Goal: Information Seeking & Learning: Learn about a topic

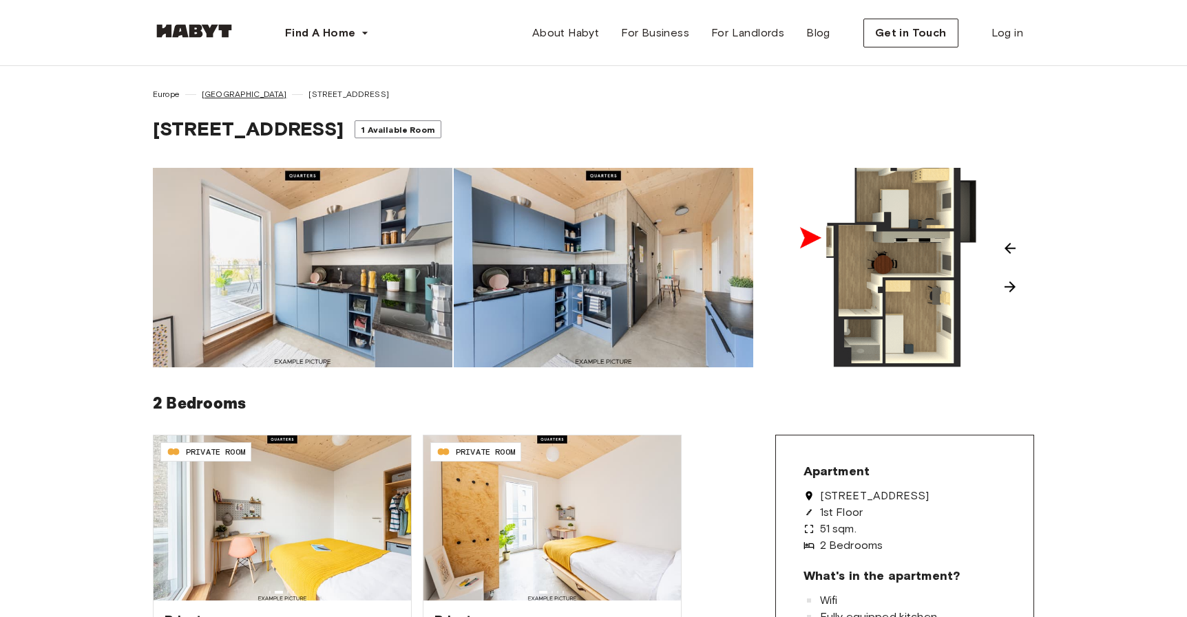
click at [209, 94] on span "[GEOGRAPHIC_DATA]" at bounding box center [244, 94] width 85 height 12
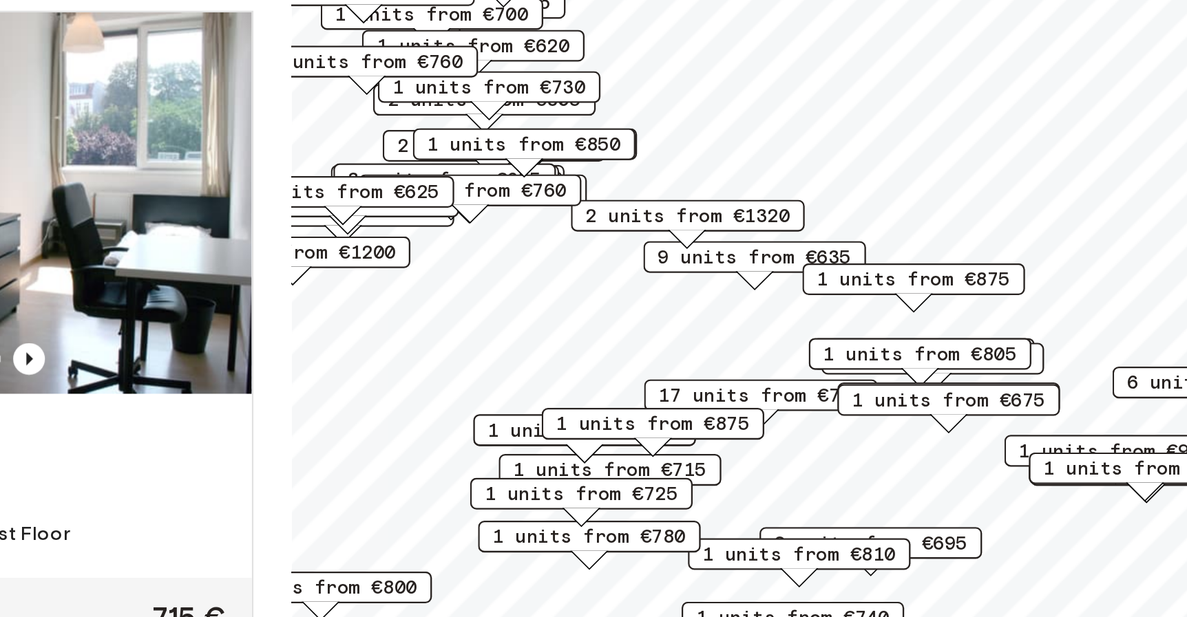
click at [925, 359] on span "1 units from €675" at bounding box center [924, 359] width 84 height 12
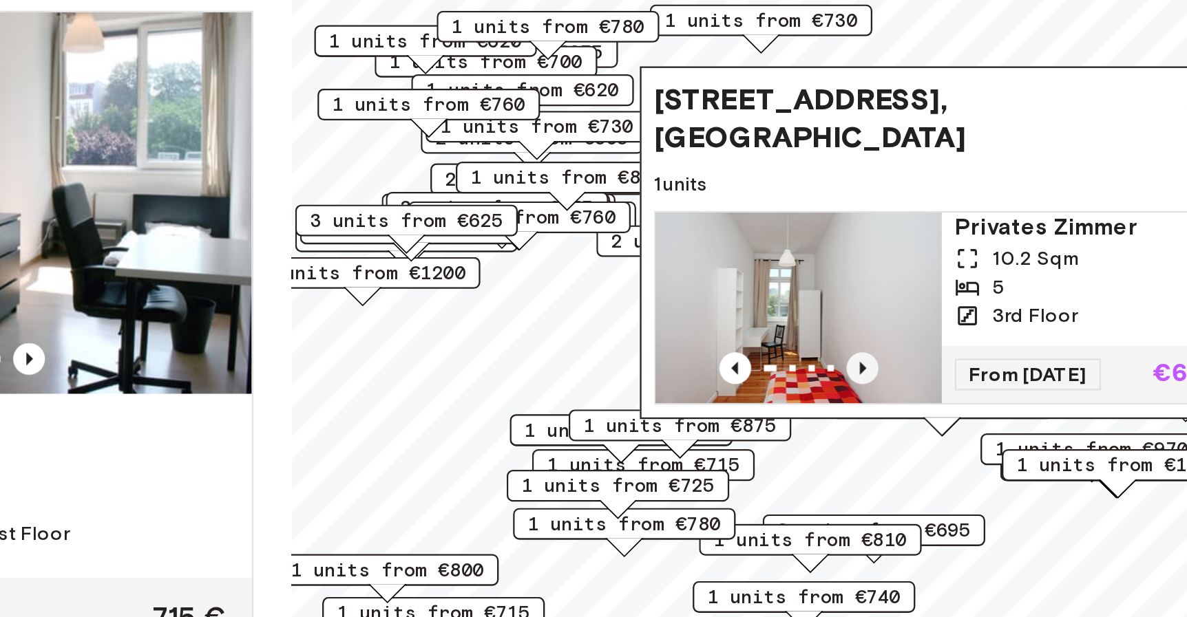
click at [889, 345] on icon "Previous image" at bounding box center [887, 346] width 14 height 14
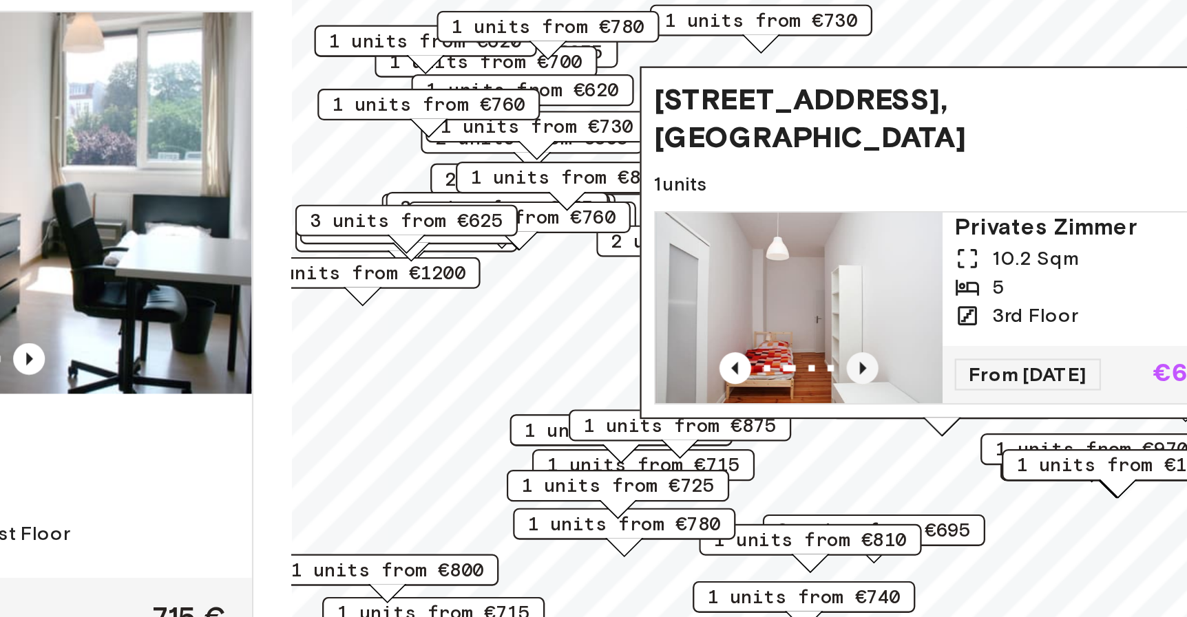
click at [889, 345] on icon "Previous image" at bounding box center [887, 346] width 14 height 14
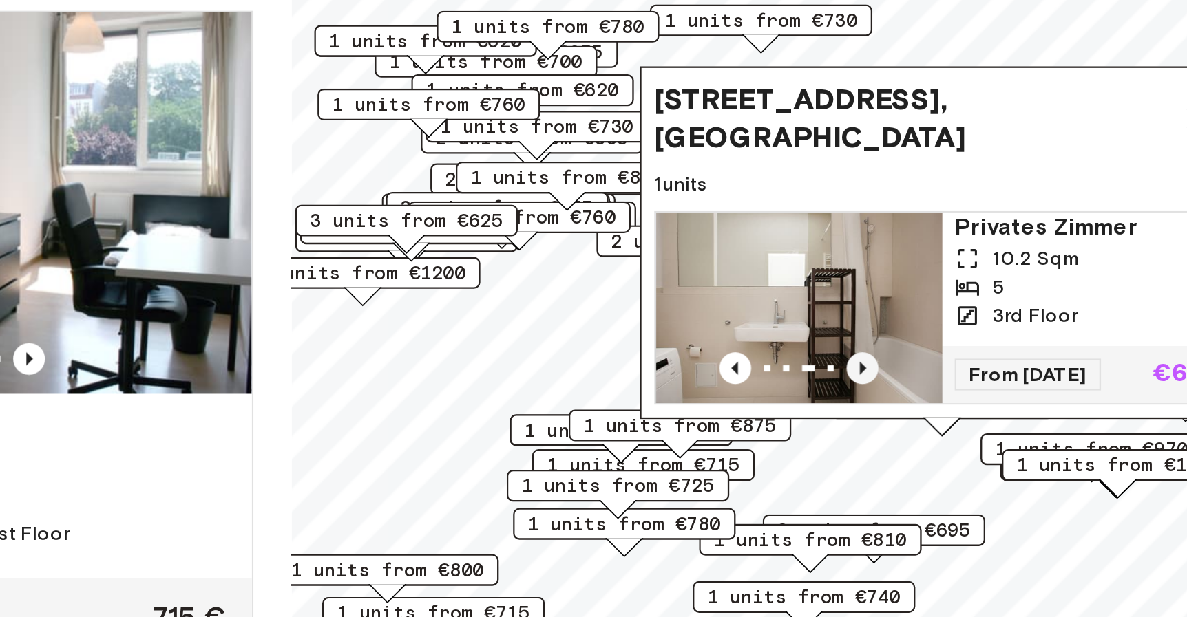
click at [889, 345] on icon "Previous image" at bounding box center [887, 346] width 14 height 14
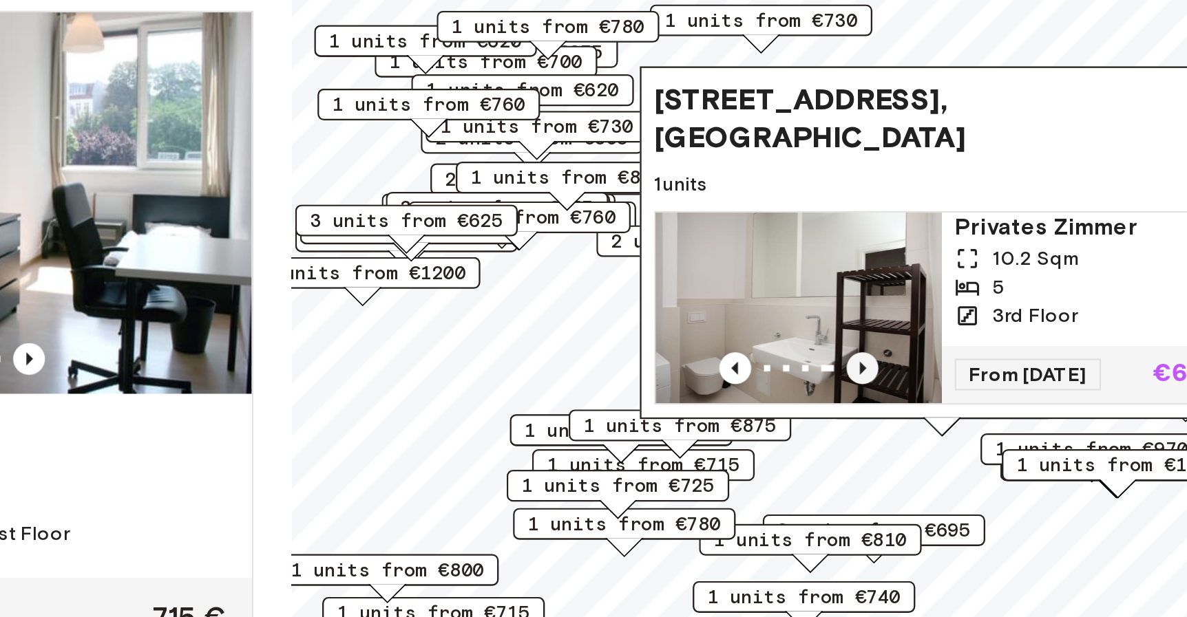
click at [889, 345] on icon "Previous image" at bounding box center [887, 346] width 14 height 14
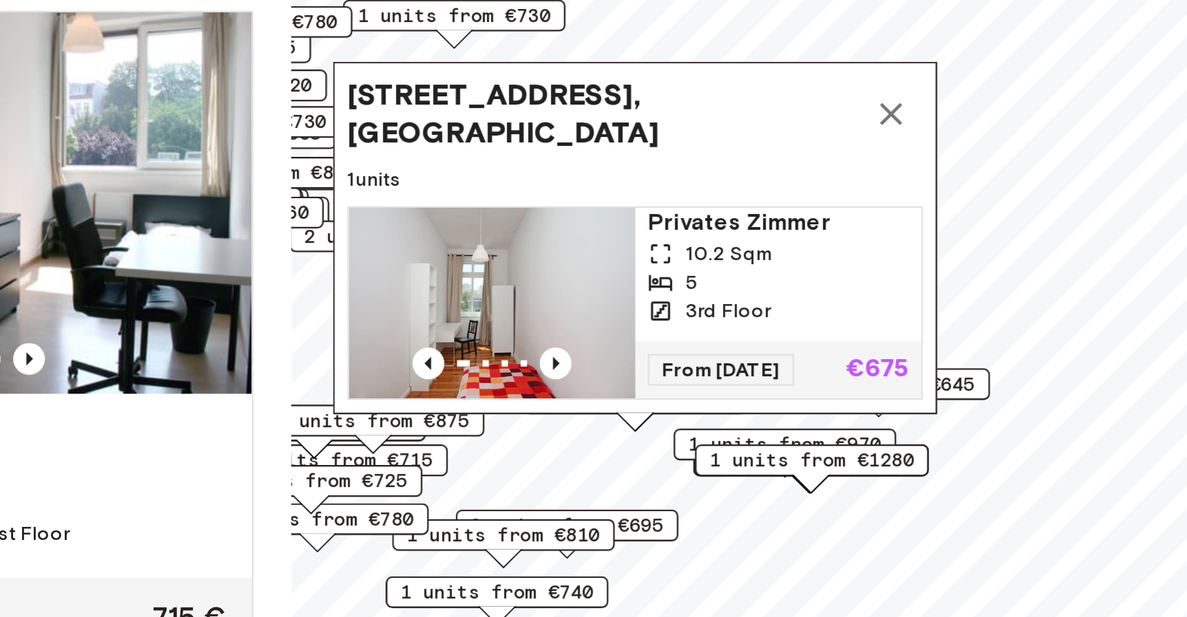
drag, startPoint x: 989, startPoint y: 233, endPoint x: 856, endPoint y: 231, distance: 132.9
click at [856, 231] on span "[STREET_ADDRESS], [GEOGRAPHIC_DATA]" at bounding box center [775, 235] width 222 height 33
click at [900, 238] on icon "Map marker" at bounding box center [900, 236] width 10 height 10
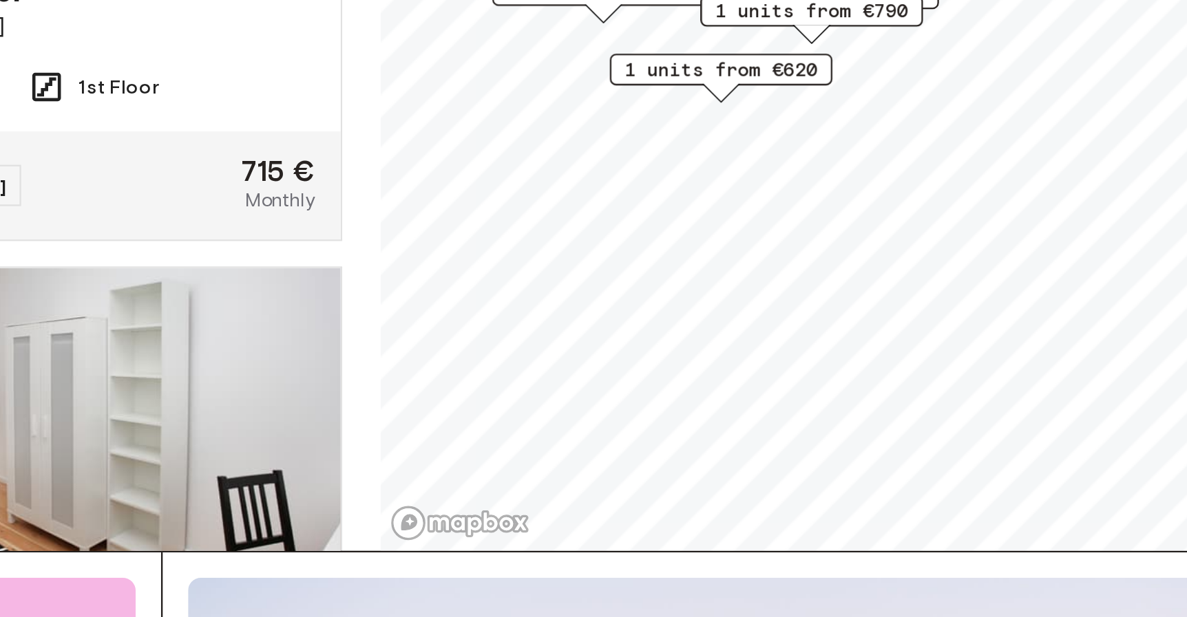
scroll to position [45, 0]
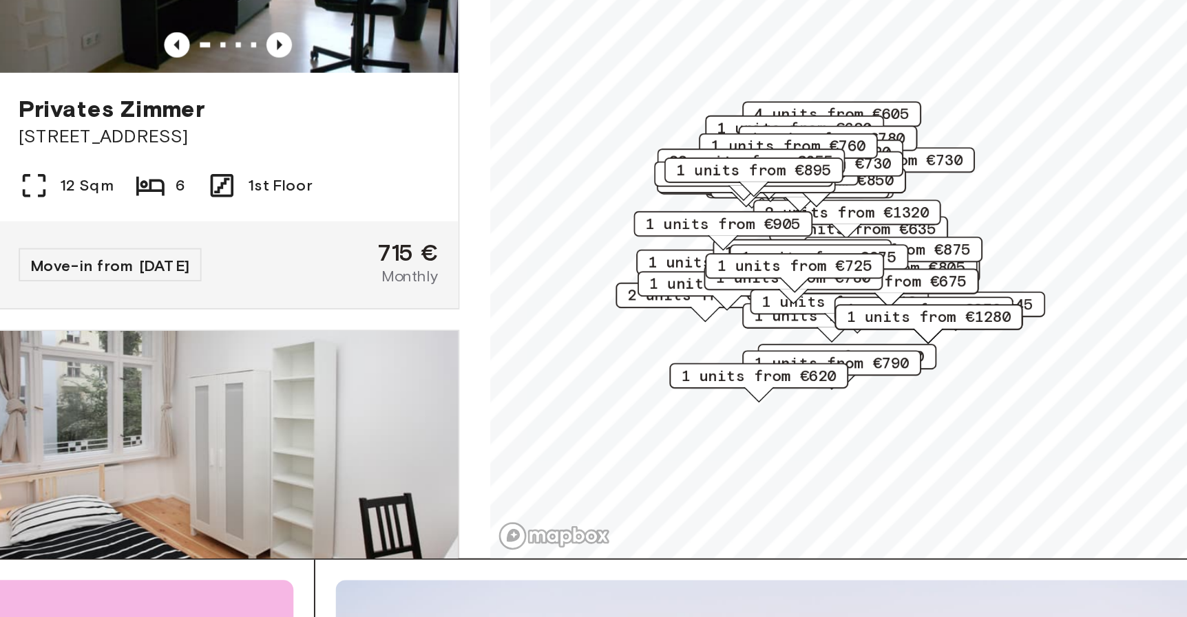
scroll to position [43, 0]
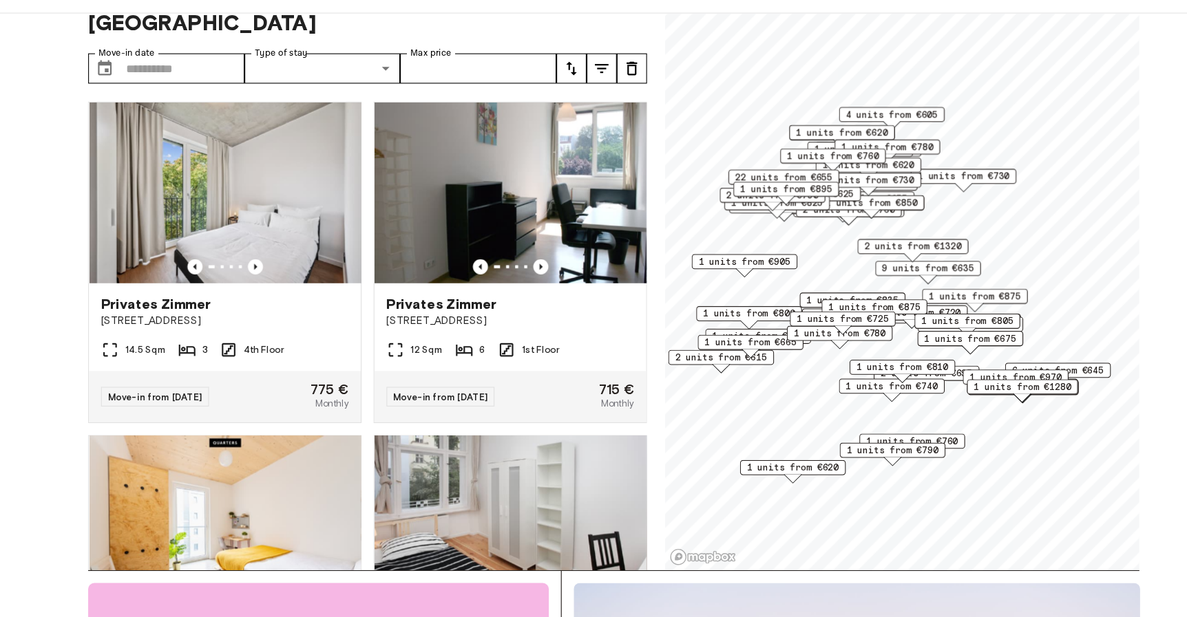
scroll to position [43, 0]
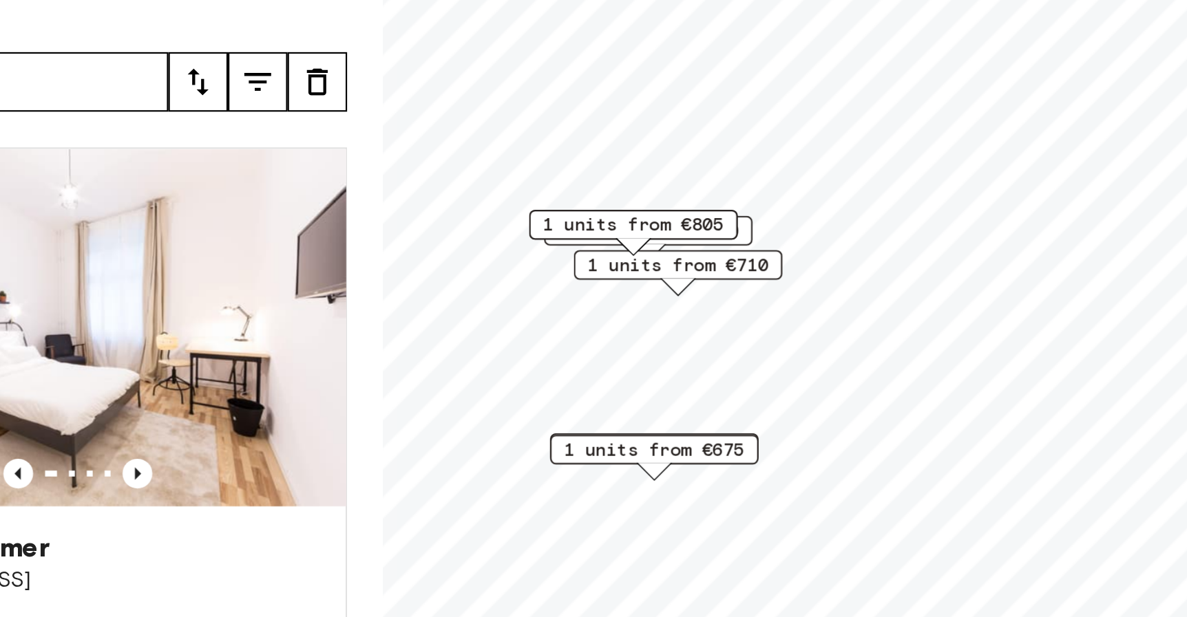
click at [792, 284] on span "1 units from €675" at bounding box center [765, 287] width 84 height 12
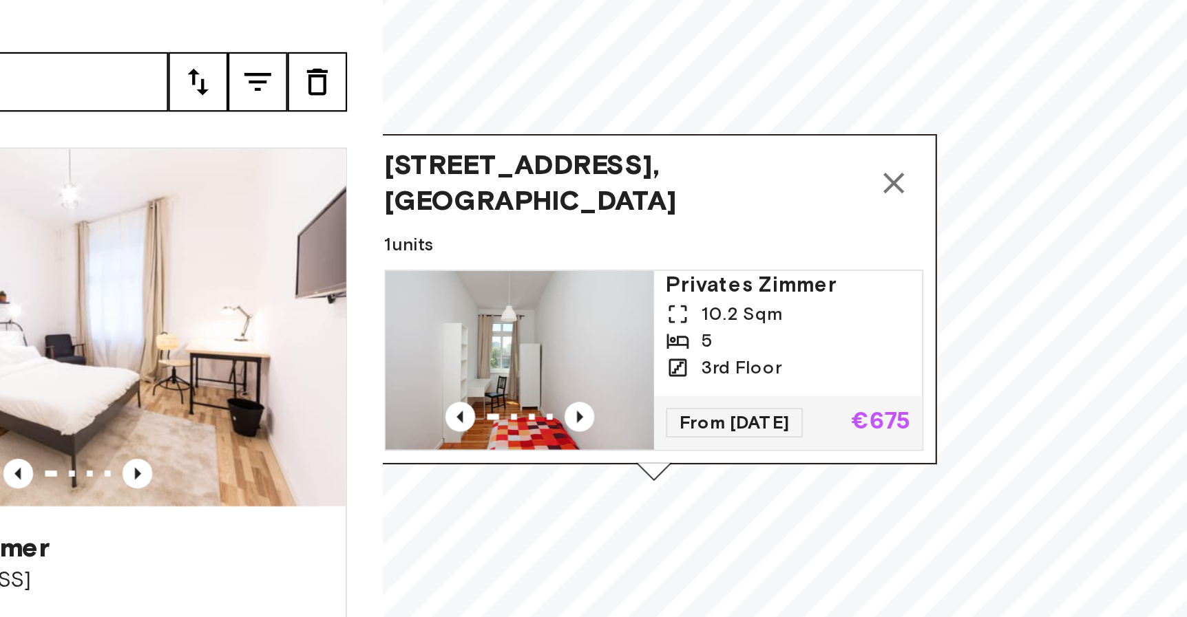
click at [878, 167] on icon "Map marker" at bounding box center [876, 164] width 17 height 17
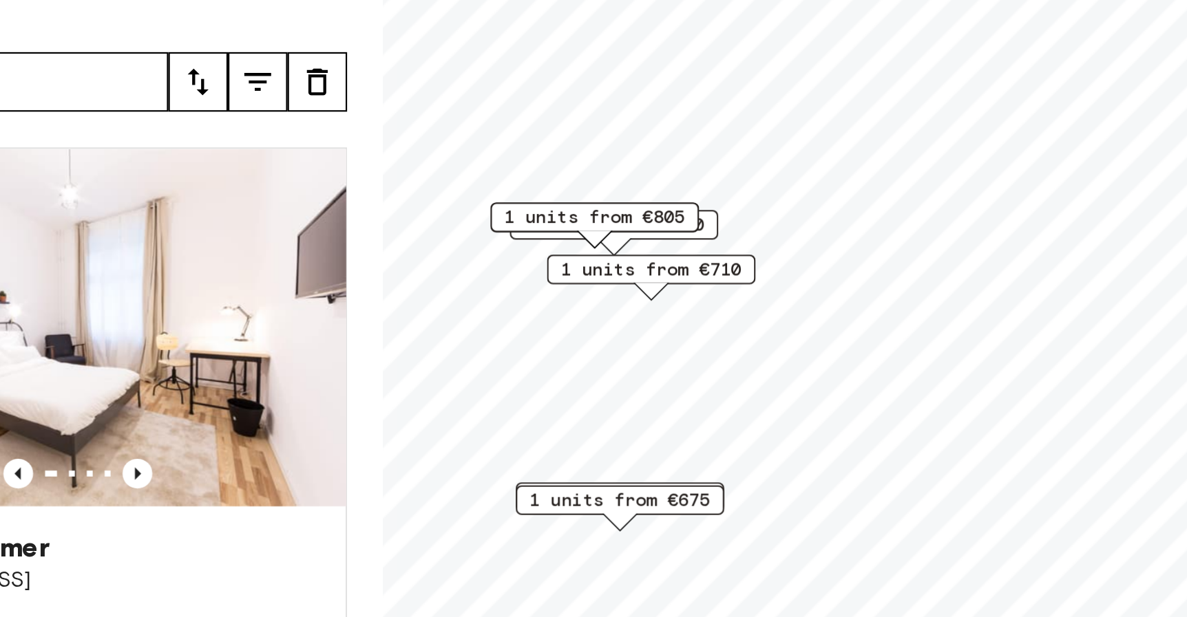
click at [792, 184] on div "2 units from €810" at bounding box center [747, 183] width 96 height 14
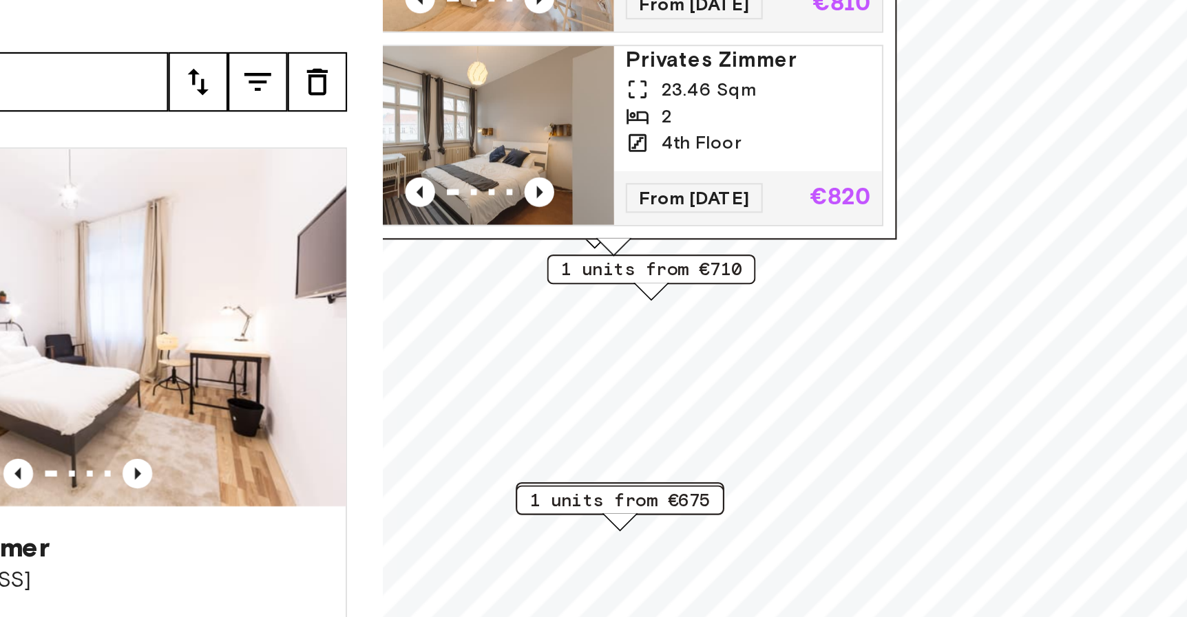
click at [785, 205] on span "1 units from €710" at bounding box center [764, 204] width 84 height 12
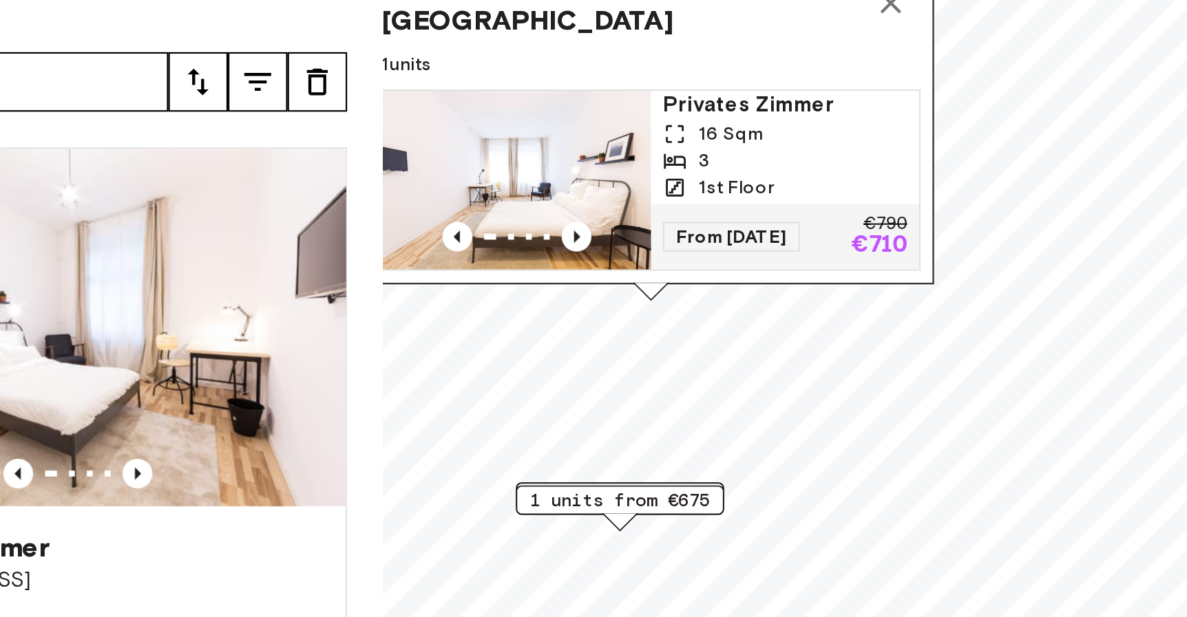
click at [875, 84] on icon "Map marker" at bounding box center [875, 80] width 17 height 17
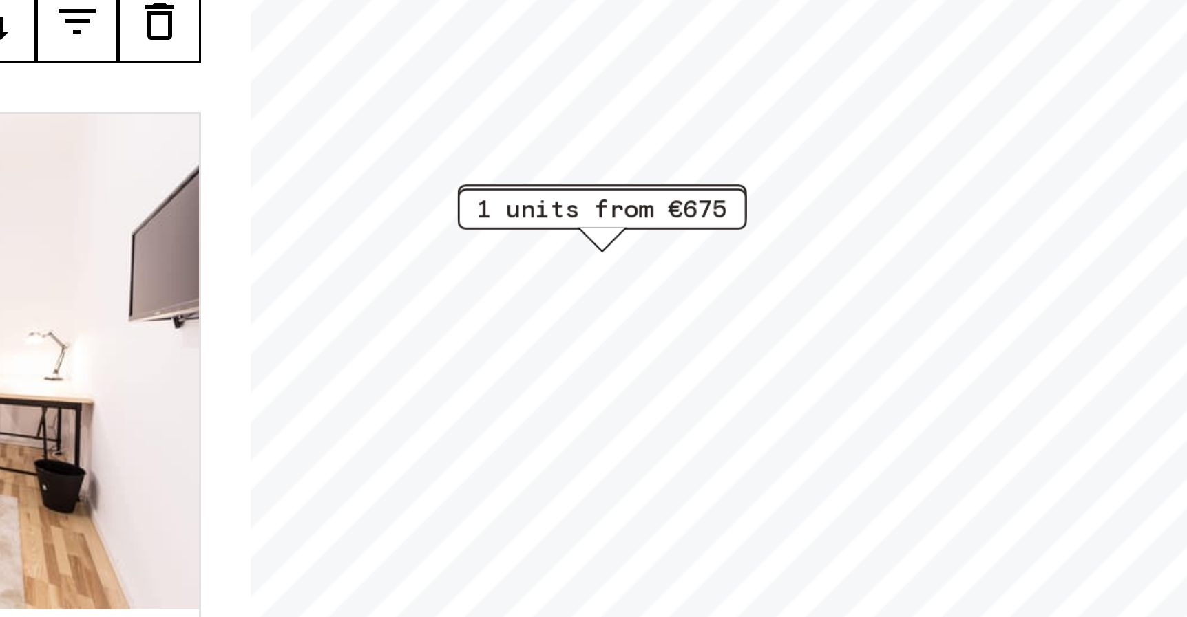
click at [800, 172] on div "1 units from €695" at bounding box center [757, 178] width 96 height 14
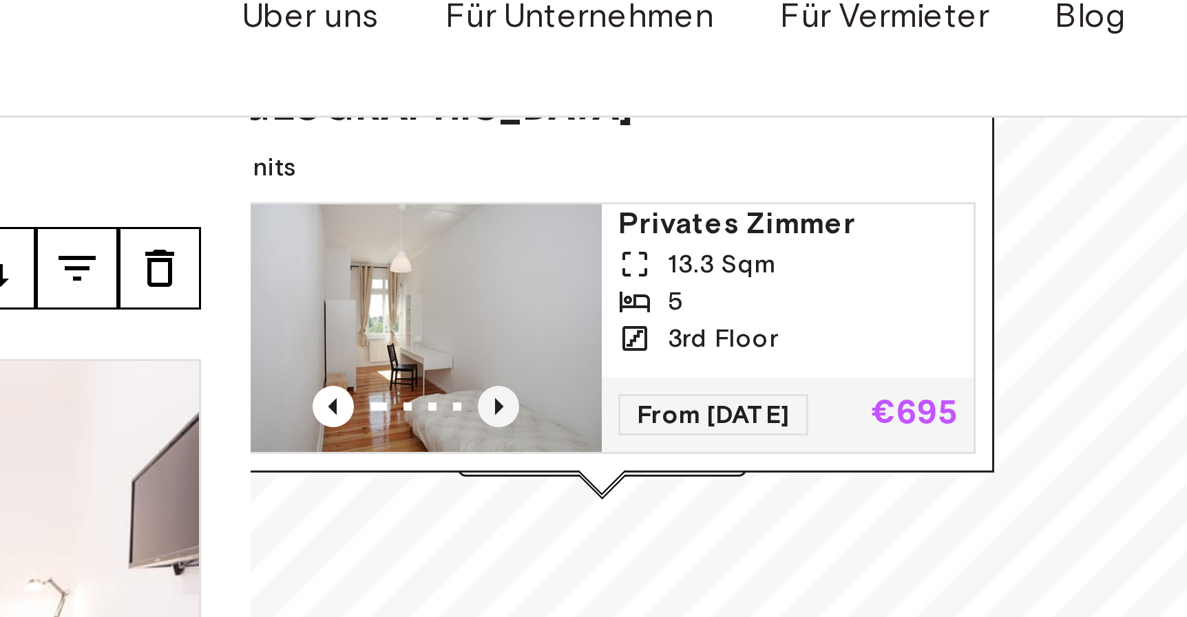
click at [719, 163] on icon "Previous image" at bounding box center [723, 163] width 14 height 14
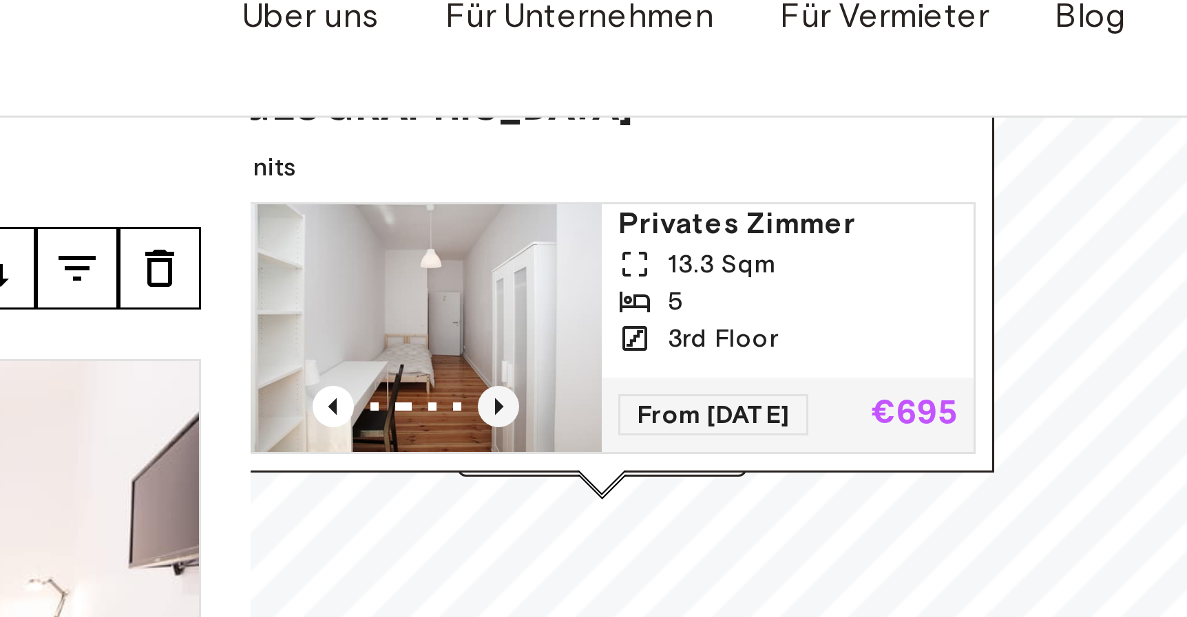
click at [719, 163] on icon "Previous image" at bounding box center [723, 163] width 14 height 14
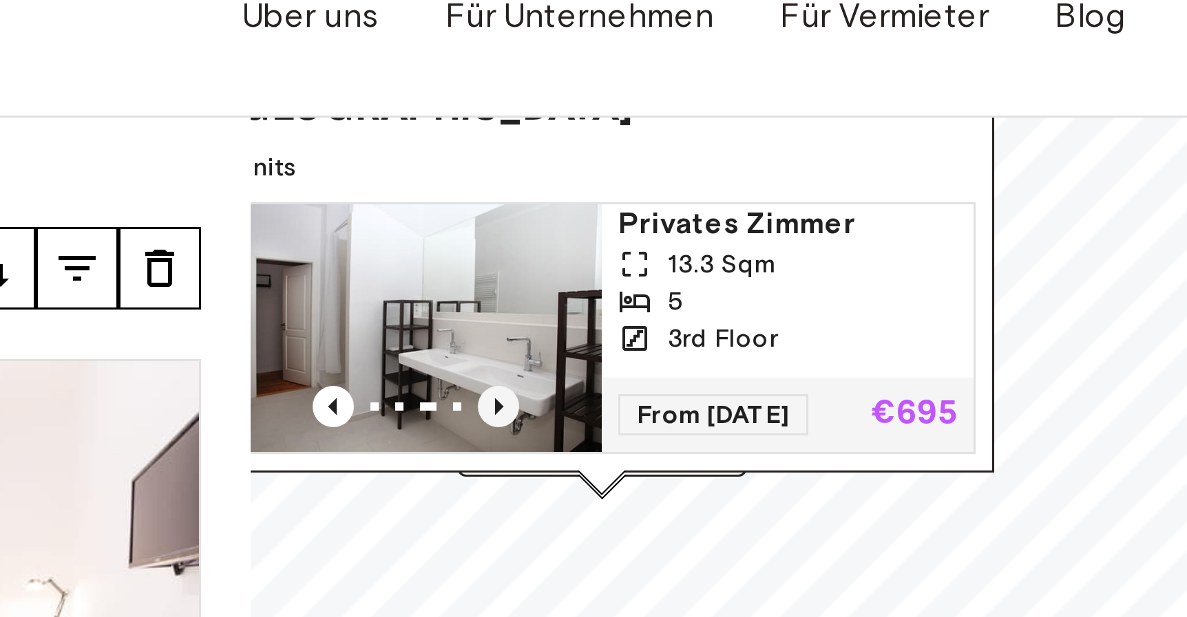
click at [719, 163] on icon "Previous image" at bounding box center [723, 163] width 14 height 14
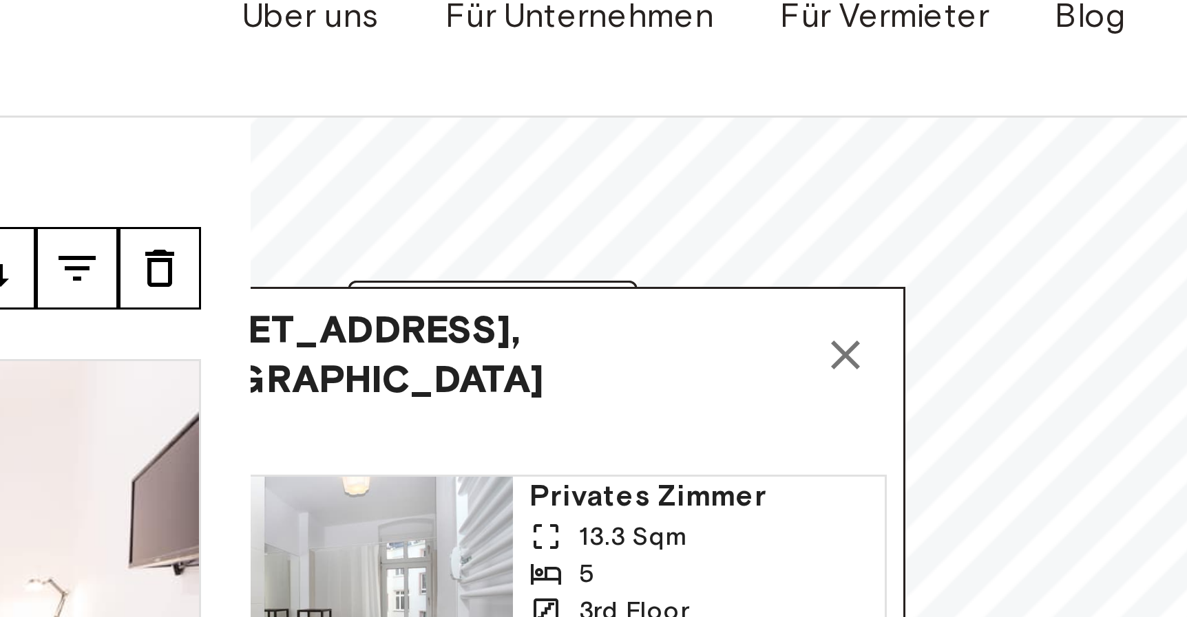
click at [841, 147] on icon "Map marker" at bounding box center [838, 146] width 17 height 17
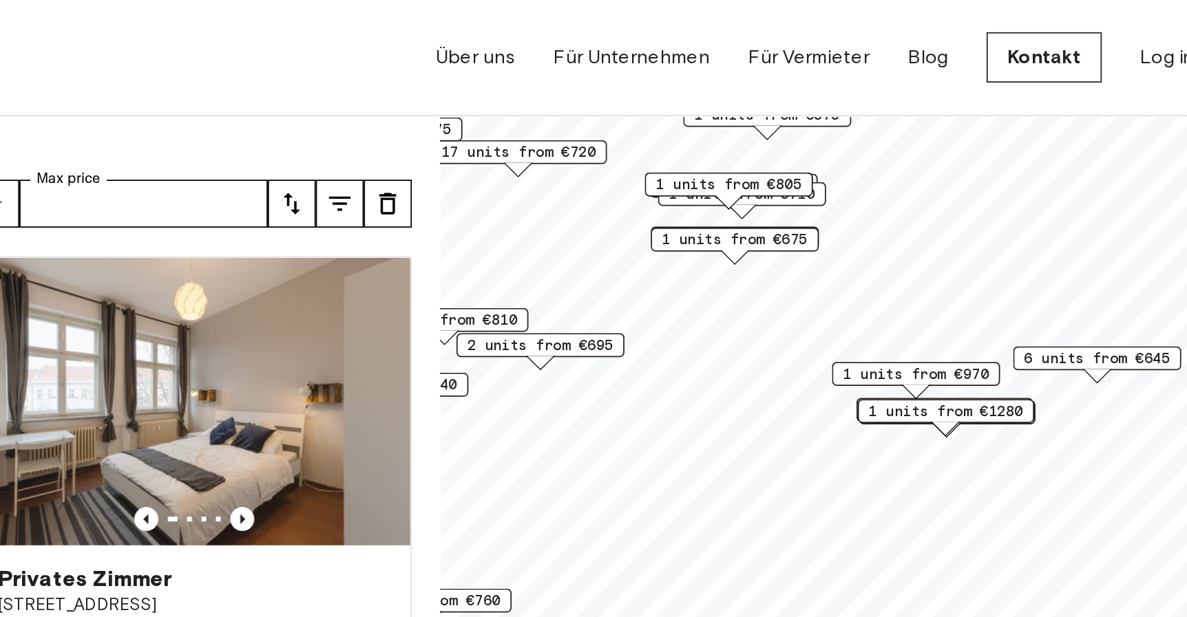
click at [997, 207] on span "6 units from €645" at bounding box center [1017, 206] width 84 height 12
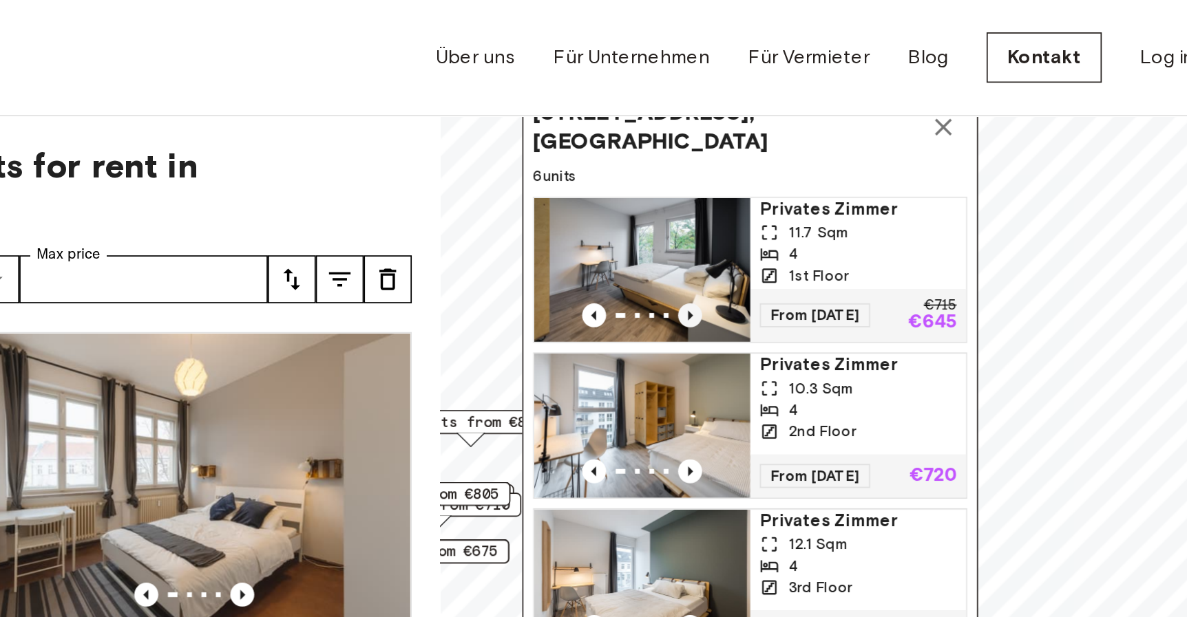
click at [787, 180] on icon "Previous image" at bounding box center [783, 181] width 14 height 14
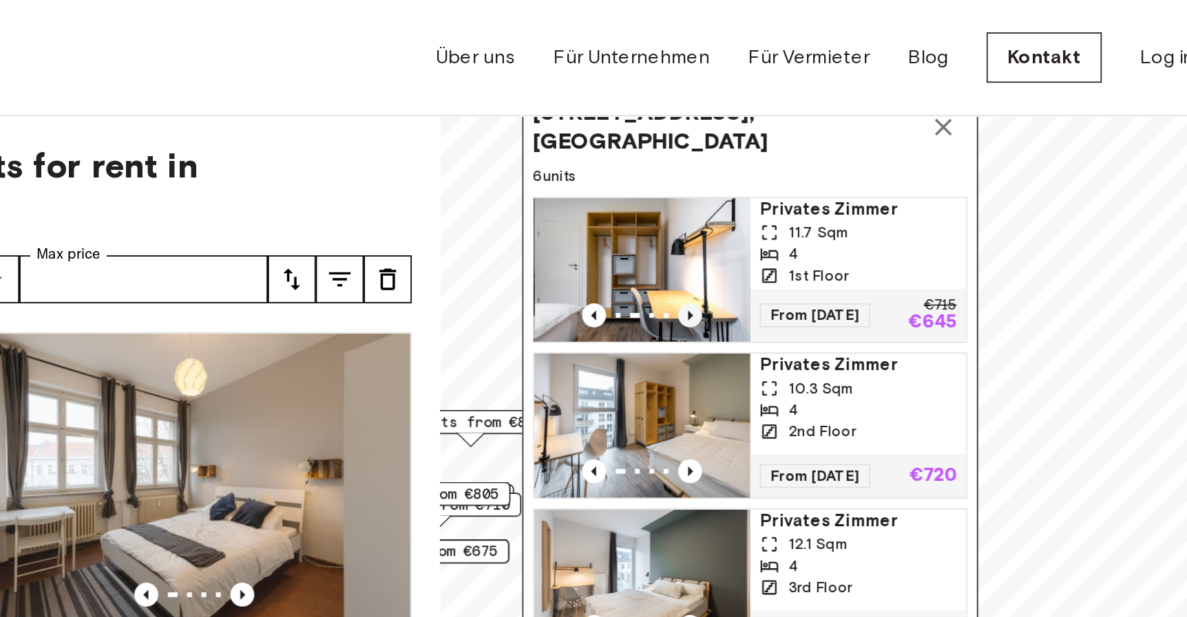
click at [787, 180] on icon "Previous image" at bounding box center [783, 181] width 14 height 14
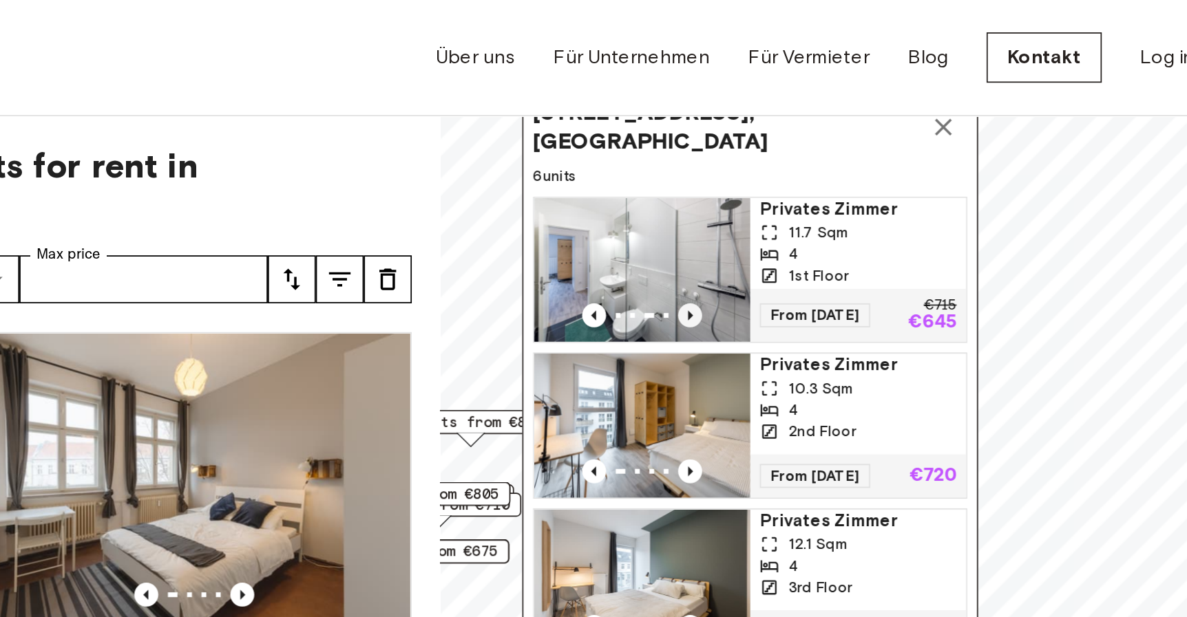
click at [787, 180] on icon "Previous image" at bounding box center [783, 181] width 14 height 14
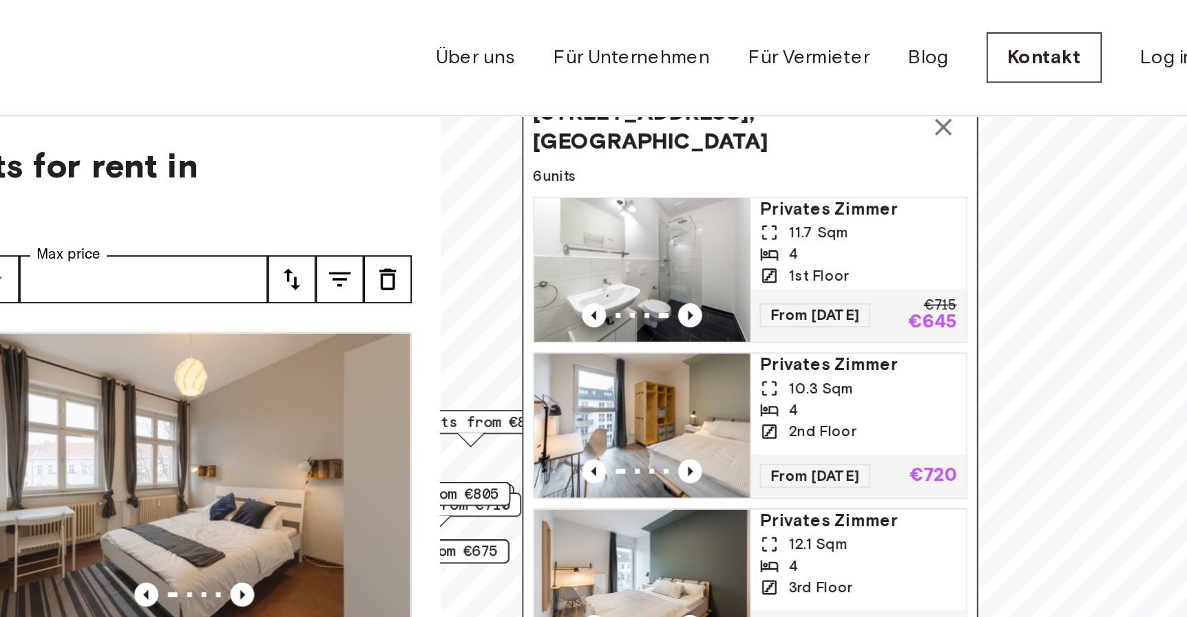
click at [925, 79] on icon "Map marker" at bounding box center [928, 73] width 17 height 17
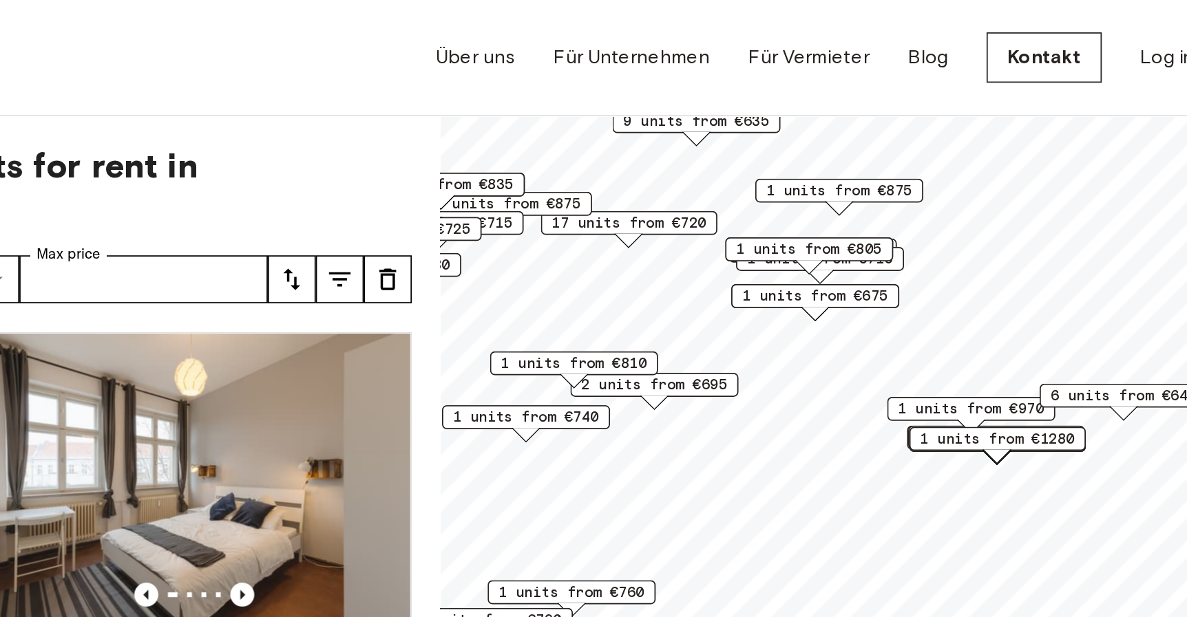
click at [787, 221] on span "2 units from €695" at bounding box center [763, 221] width 84 height 12
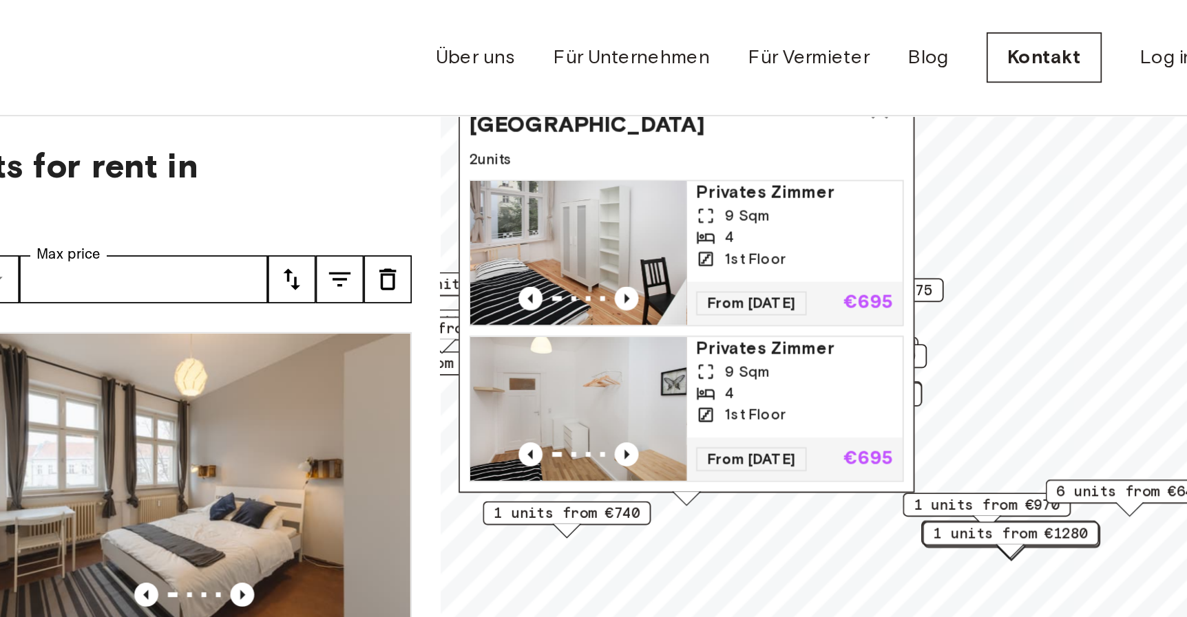
drag, startPoint x: 856, startPoint y: 222, endPoint x: 861, endPoint y: 287, distance: 64.9
click at [861, 287] on div "[STREET_ADDRESS], [GEOGRAPHIC_DATA] 2 units Privates Zimmer 9 Sqm 4 1st Floor F…" at bounding box center [781, 166] width 262 height 250
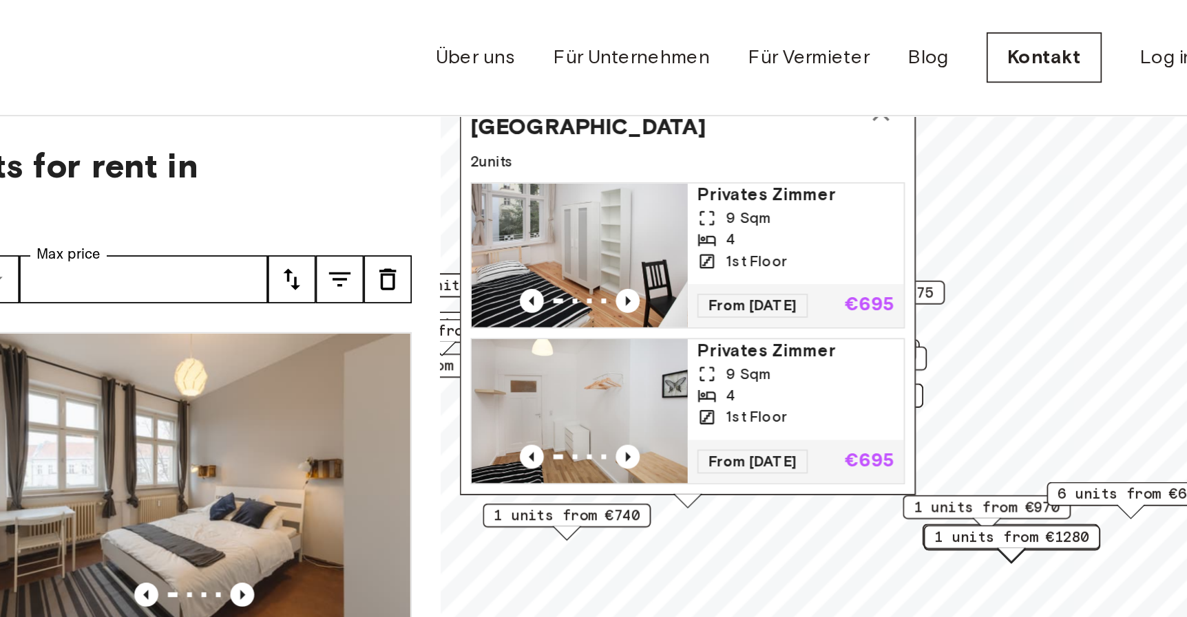
click at [892, 70] on icon "Map marker" at bounding box center [892, 64] width 17 height 17
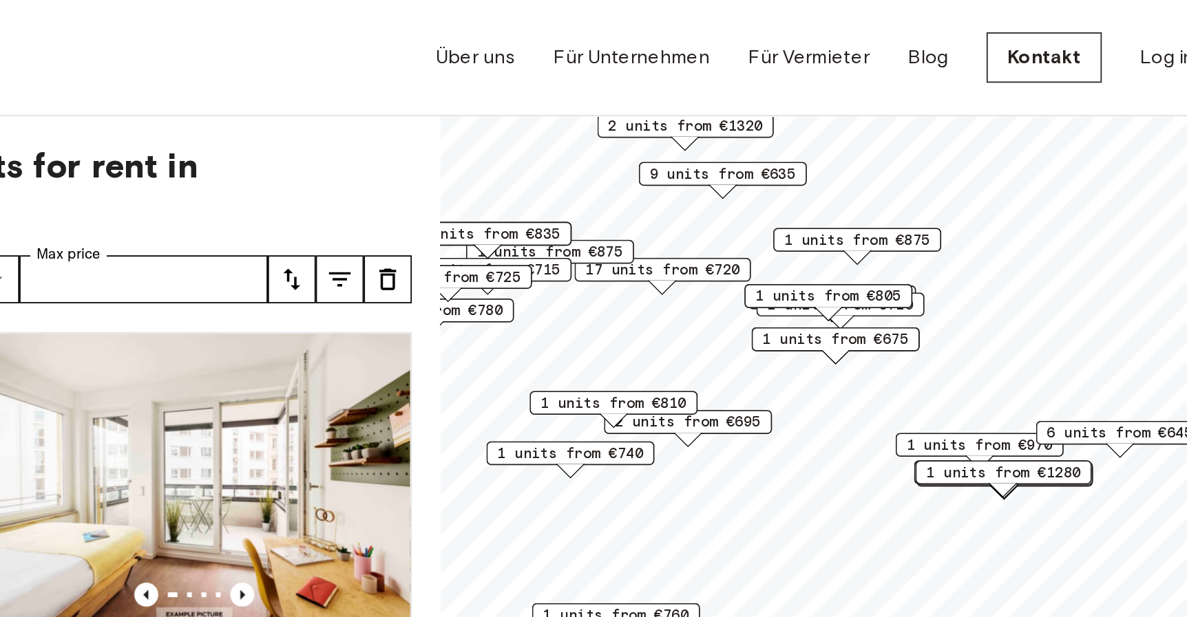
click at [819, 246] on span "2 units from €695" at bounding box center [782, 242] width 84 height 12
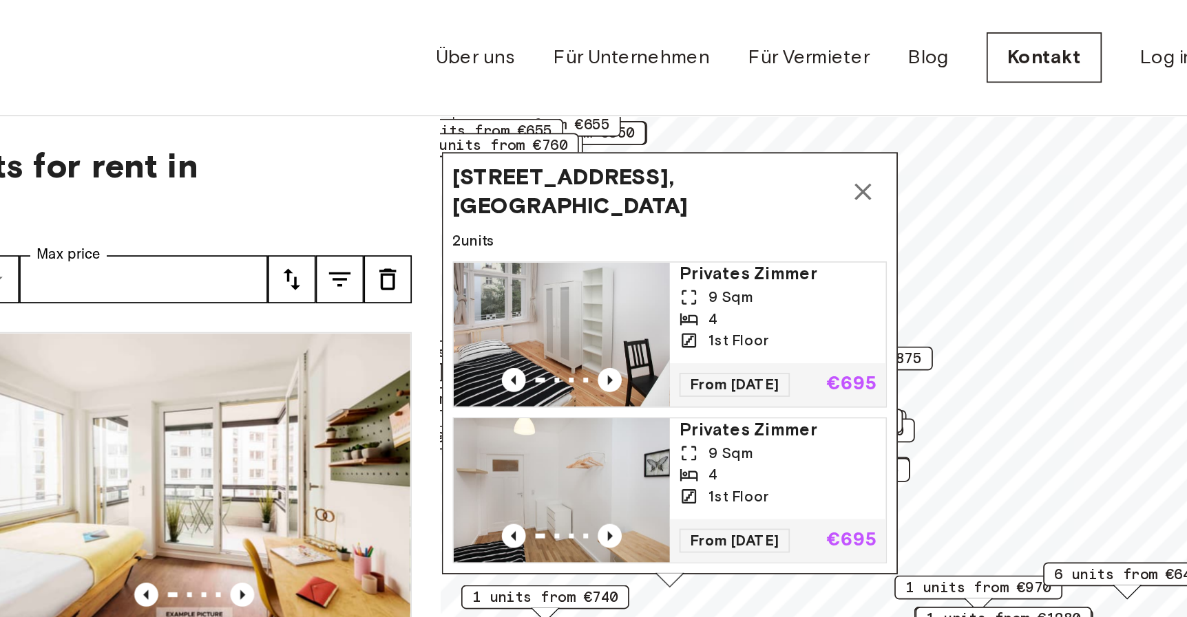
click at [887, 109] on icon "Map marker" at bounding box center [882, 110] width 17 height 17
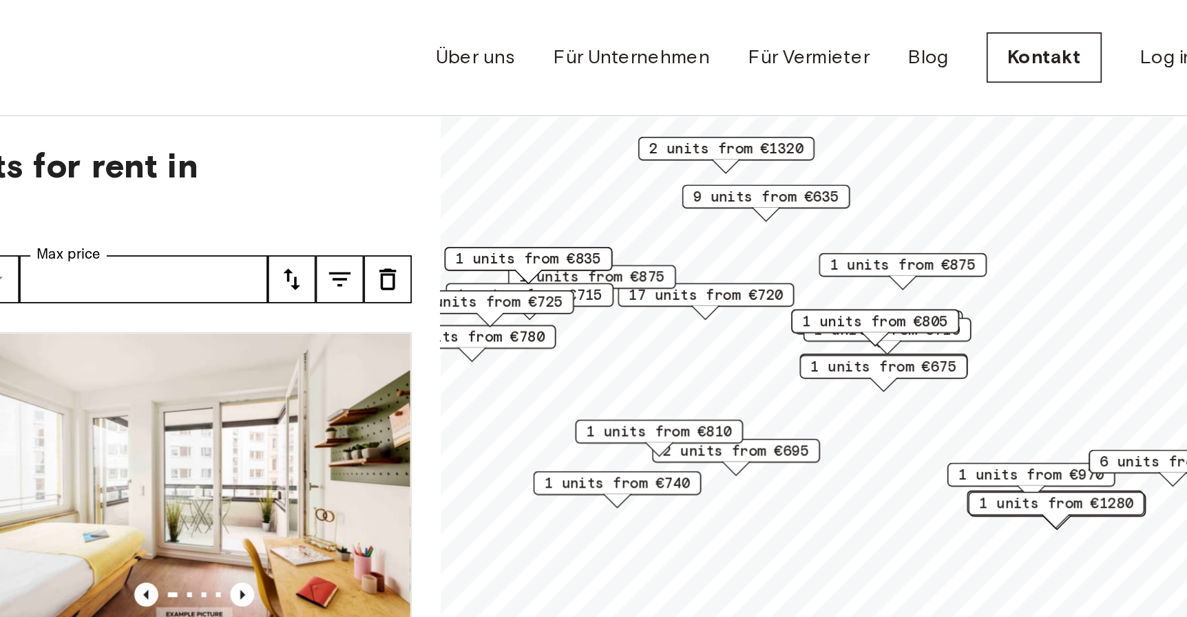
click at [837, 114] on span "9 units from €635" at bounding box center [827, 113] width 84 height 12
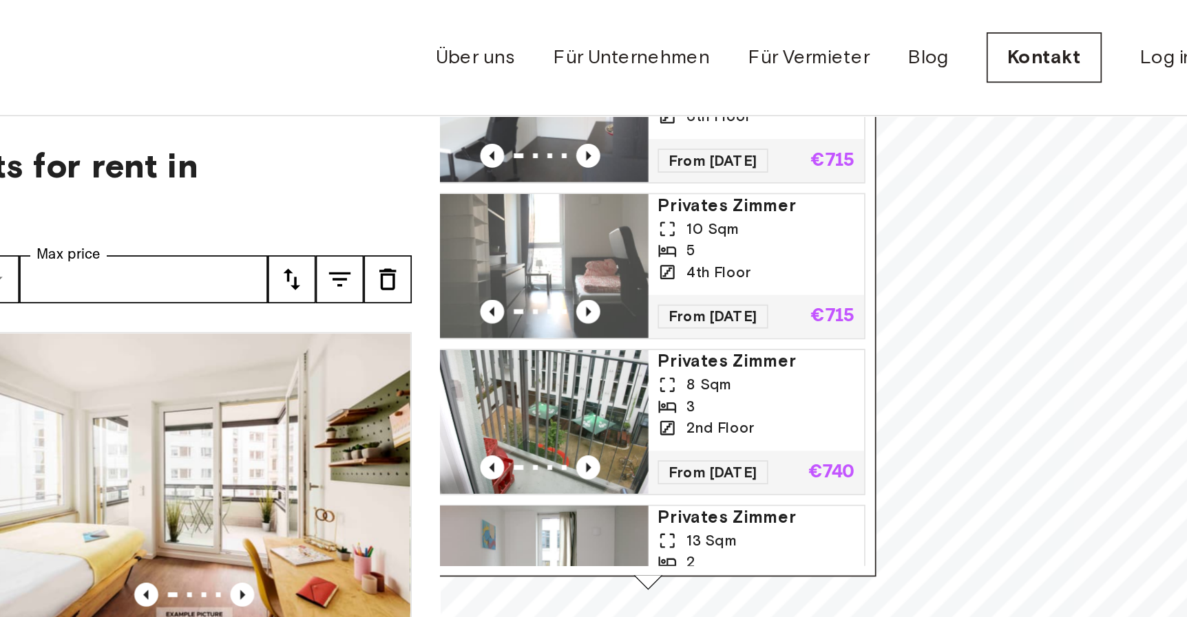
scroll to position [524, 0]
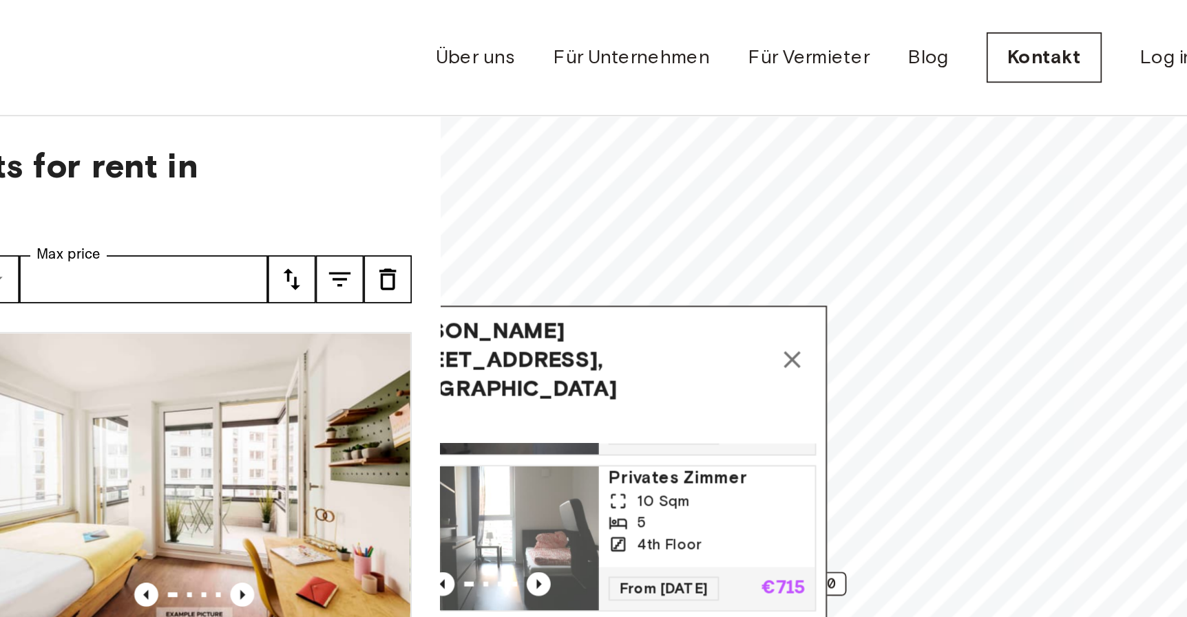
click at [841, 202] on icon "Map marker" at bounding box center [842, 207] width 10 height 10
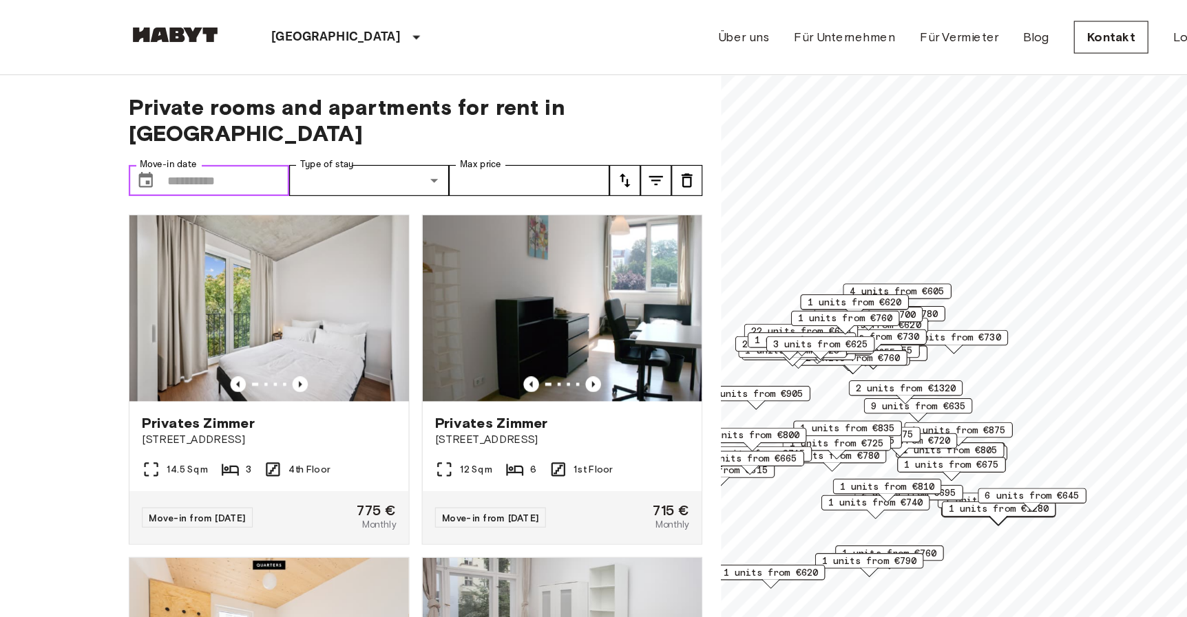
click at [201, 147] on input "Move-in date" at bounding box center [203, 161] width 108 height 28
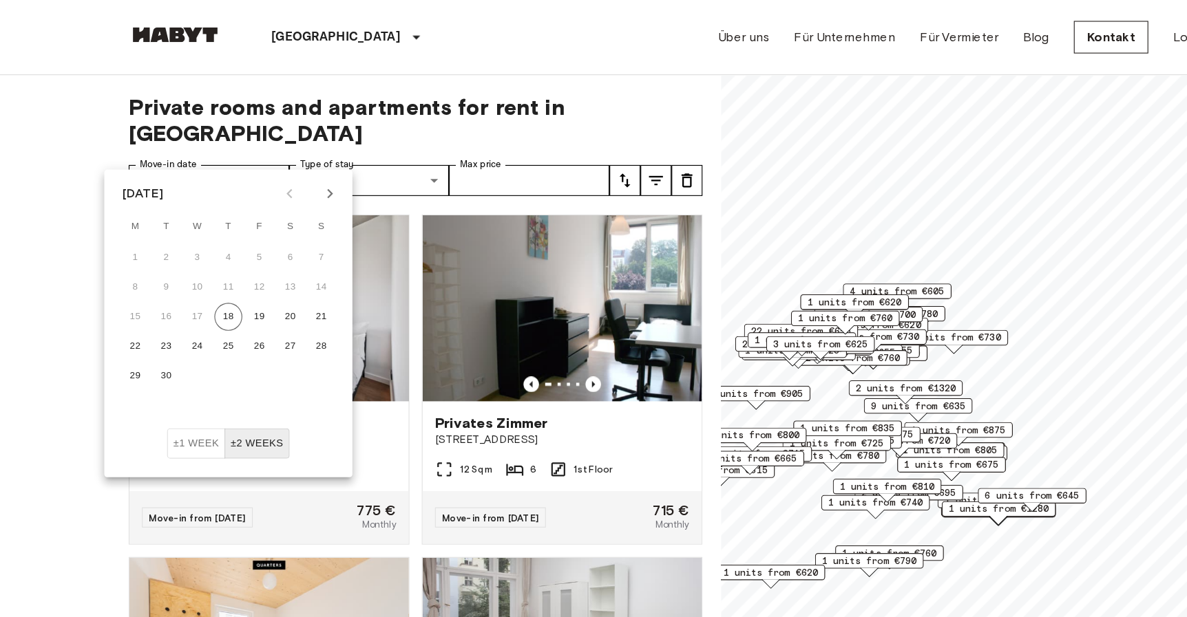
click at [293, 173] on icon "Next month" at bounding box center [292, 172] width 5 height 8
click at [180, 227] on button "1" at bounding box center [175, 229] width 25 height 25
type input "**********"
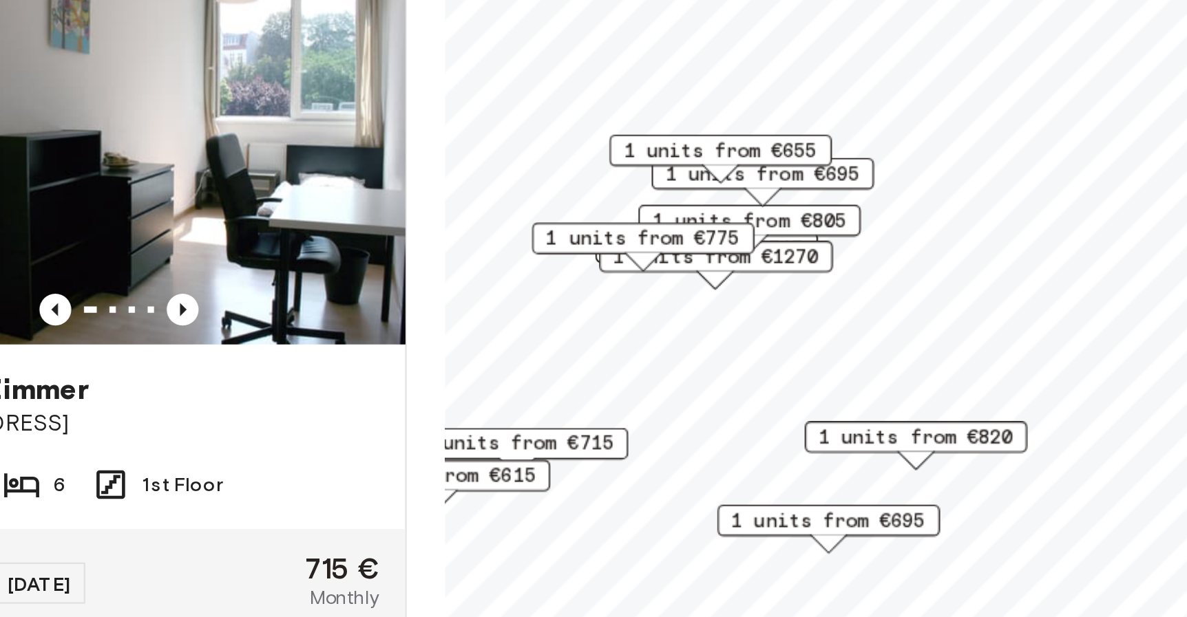
drag, startPoint x: 872, startPoint y: 404, endPoint x: 873, endPoint y: 395, distance: 9.0
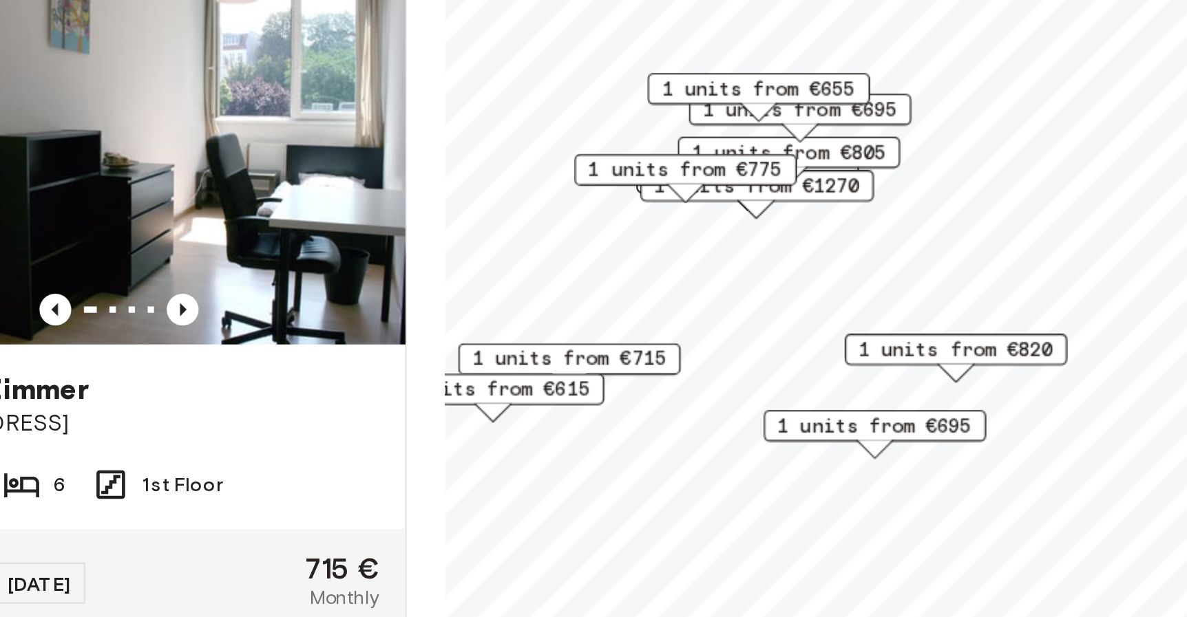
drag, startPoint x: 864, startPoint y: 407, endPoint x: 880, endPoint y: 371, distance: 39.8
click at [880, 371] on div "1 units from €820" at bounding box center [861, 362] width 96 height 21
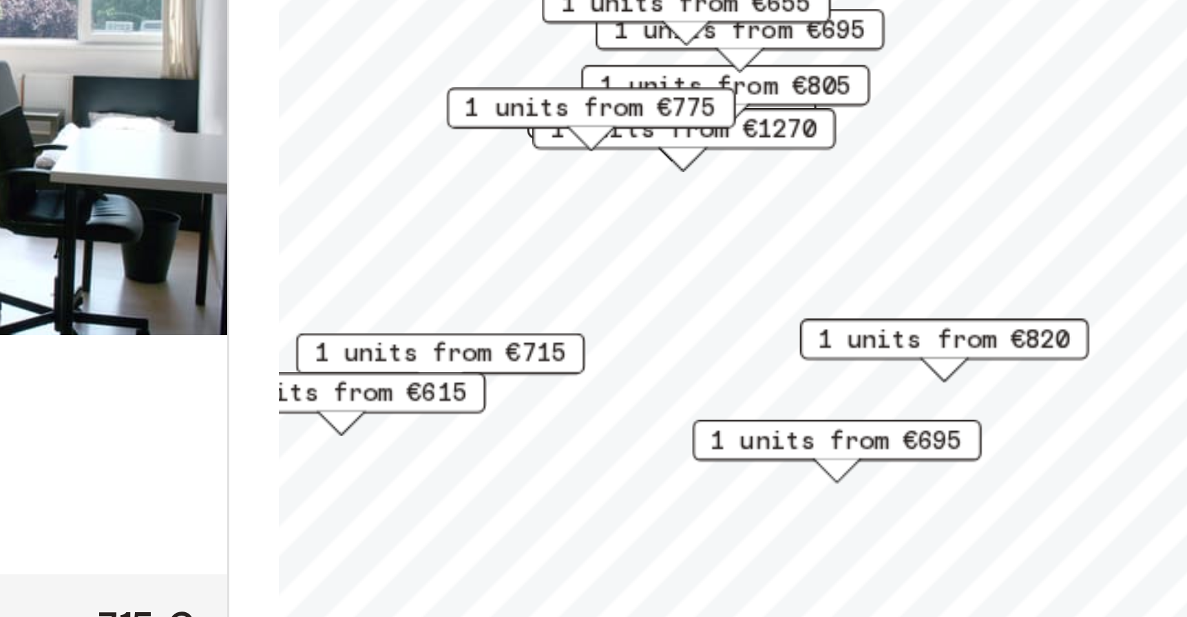
click at [834, 391] on span "1 units from €695" at bounding box center [826, 391] width 84 height 12
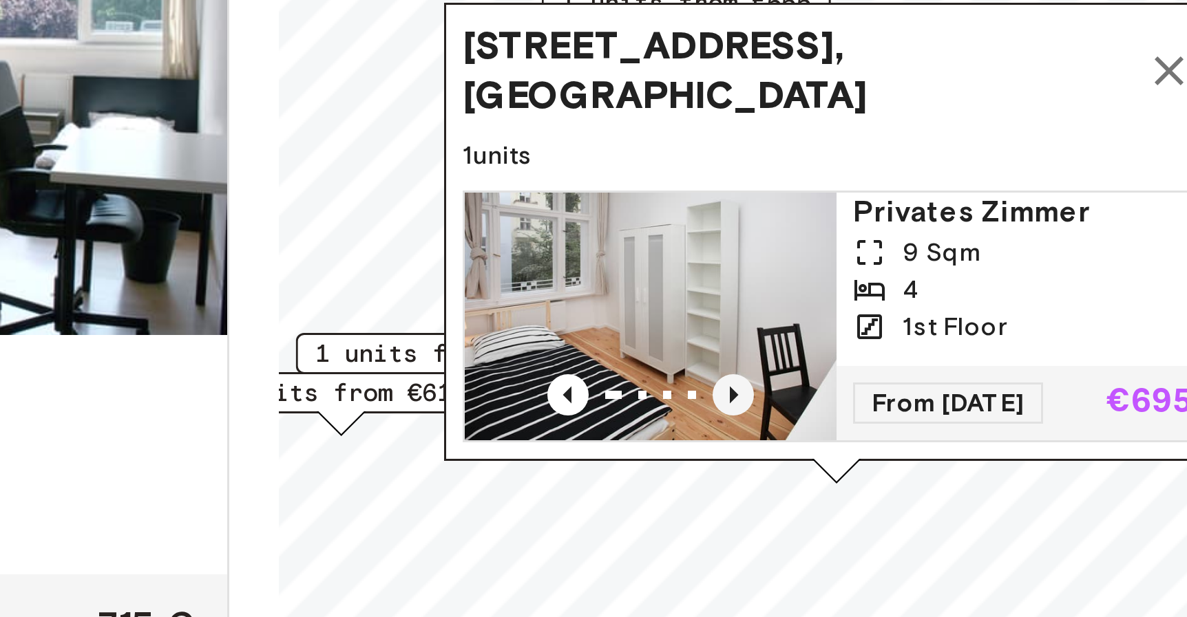
click at [792, 376] on icon "Previous image" at bounding box center [791, 377] width 3 height 6
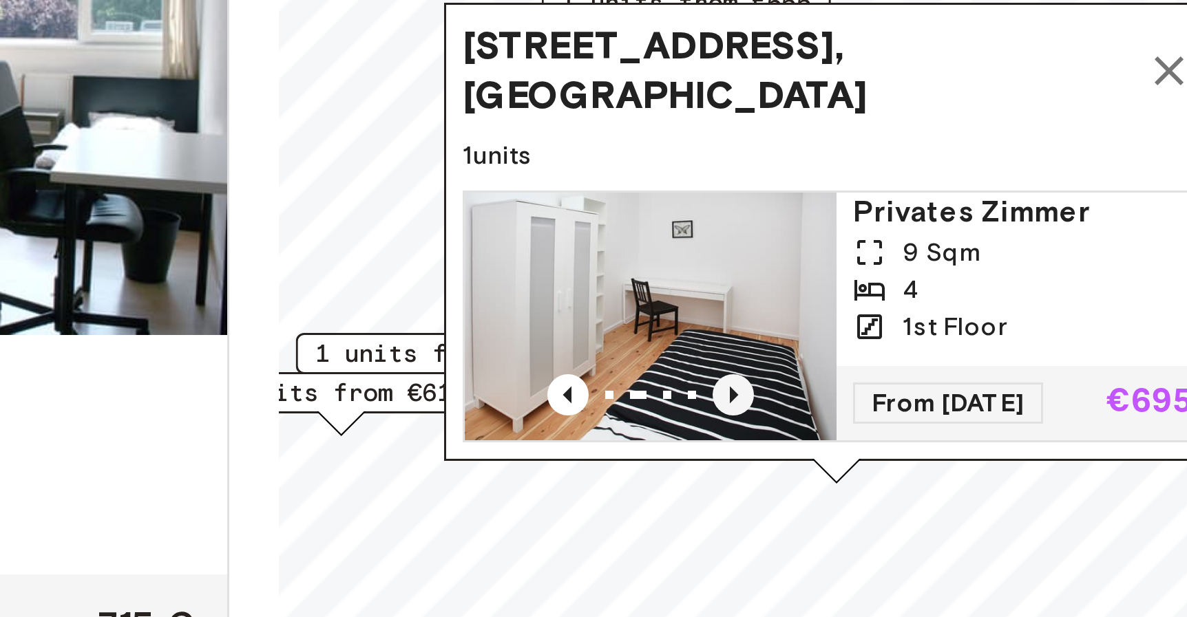
click at [792, 376] on icon "Previous image" at bounding box center [791, 377] width 3 height 6
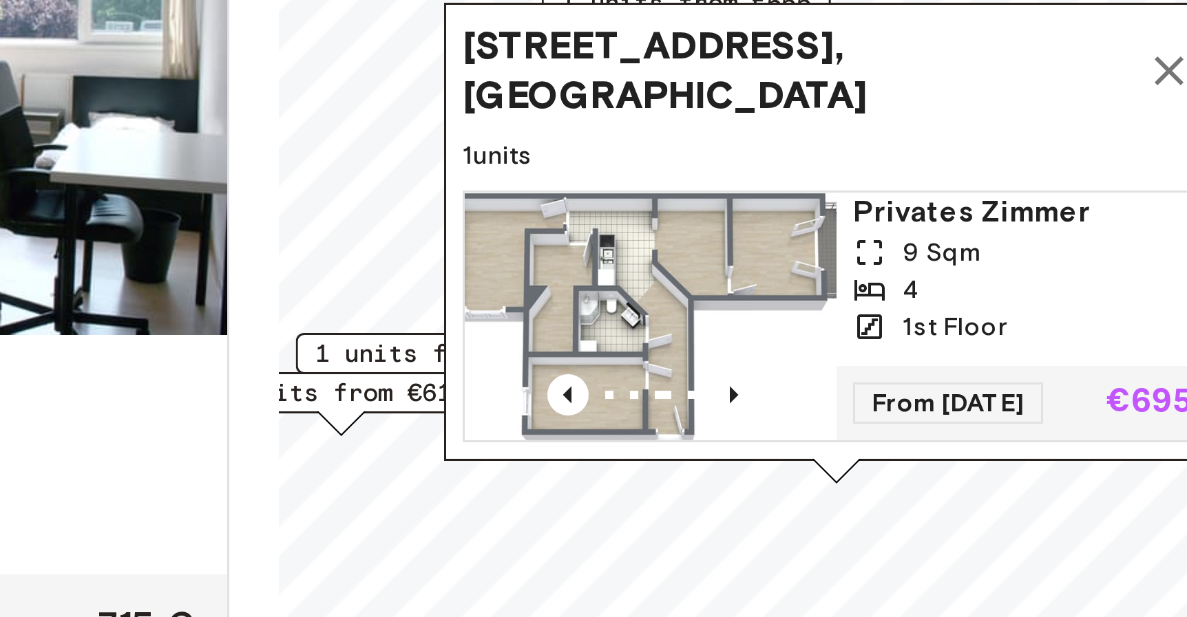
click at [785, 270] on span "[STREET_ADDRESS], [GEOGRAPHIC_DATA]" at bounding box center [812, 268] width 222 height 33
click at [791, 378] on icon "Previous image" at bounding box center [791, 377] width 3 height 6
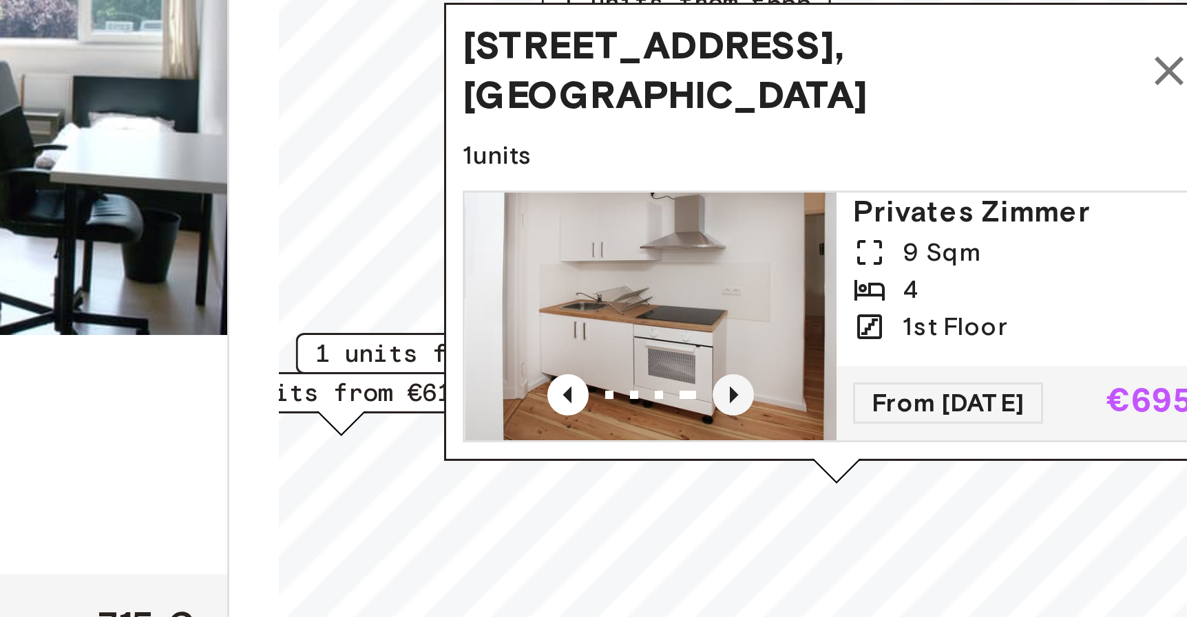
click at [791, 378] on icon "Previous image" at bounding box center [791, 377] width 3 height 6
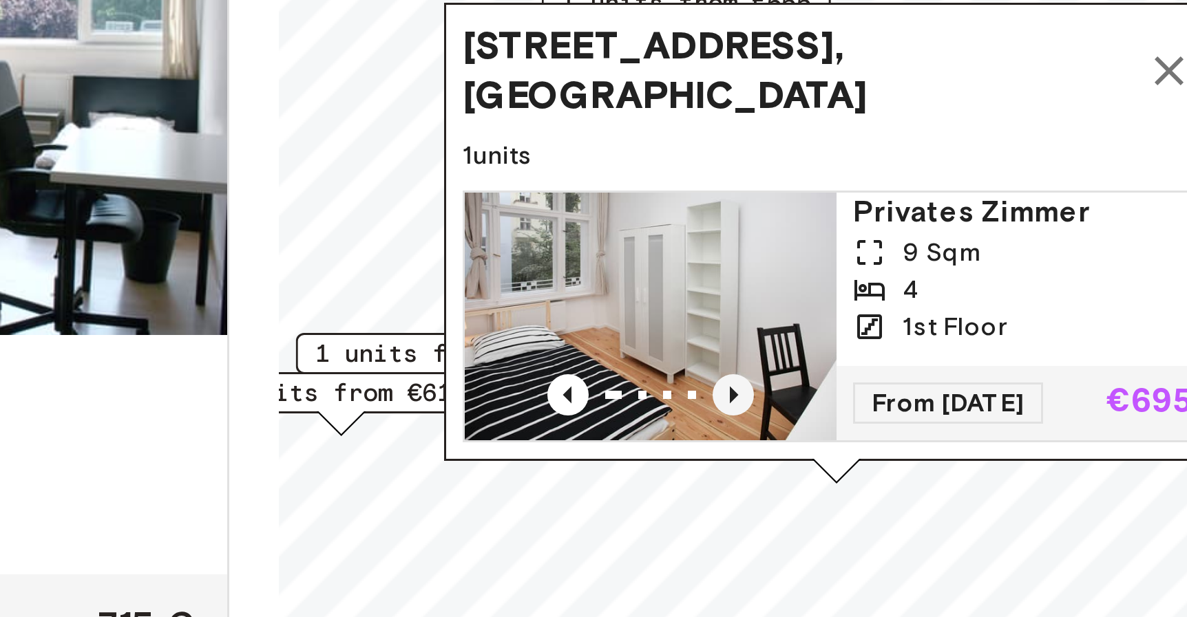
click at [791, 378] on icon "Previous image" at bounding box center [791, 377] width 3 height 6
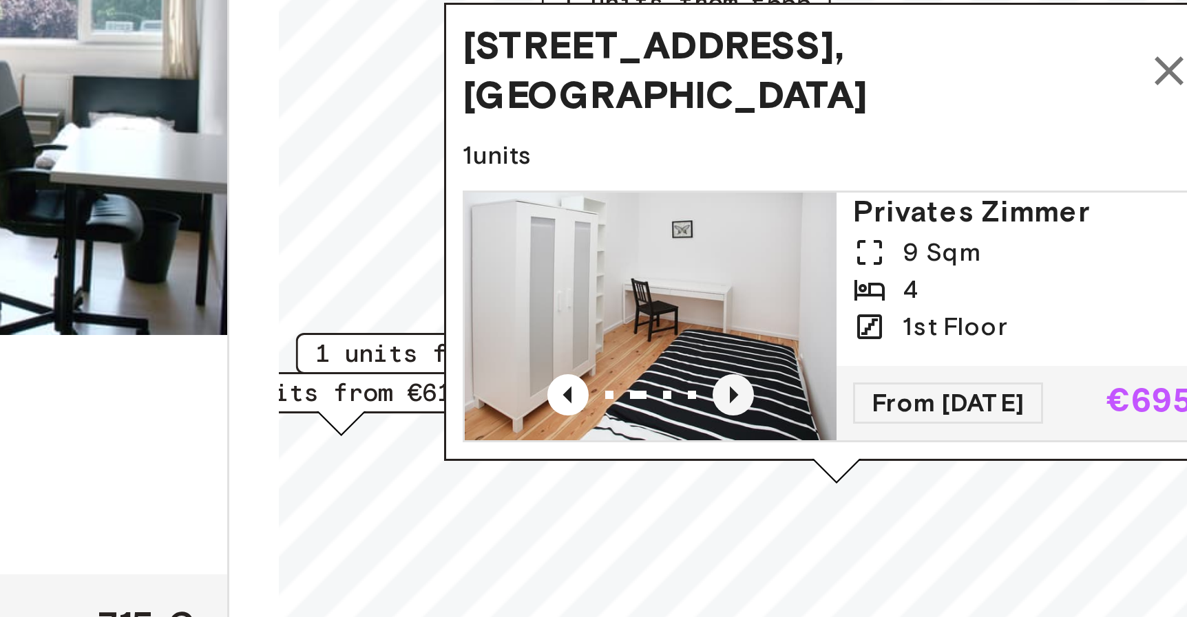
click at [791, 378] on icon "Previous image" at bounding box center [791, 377] width 3 height 6
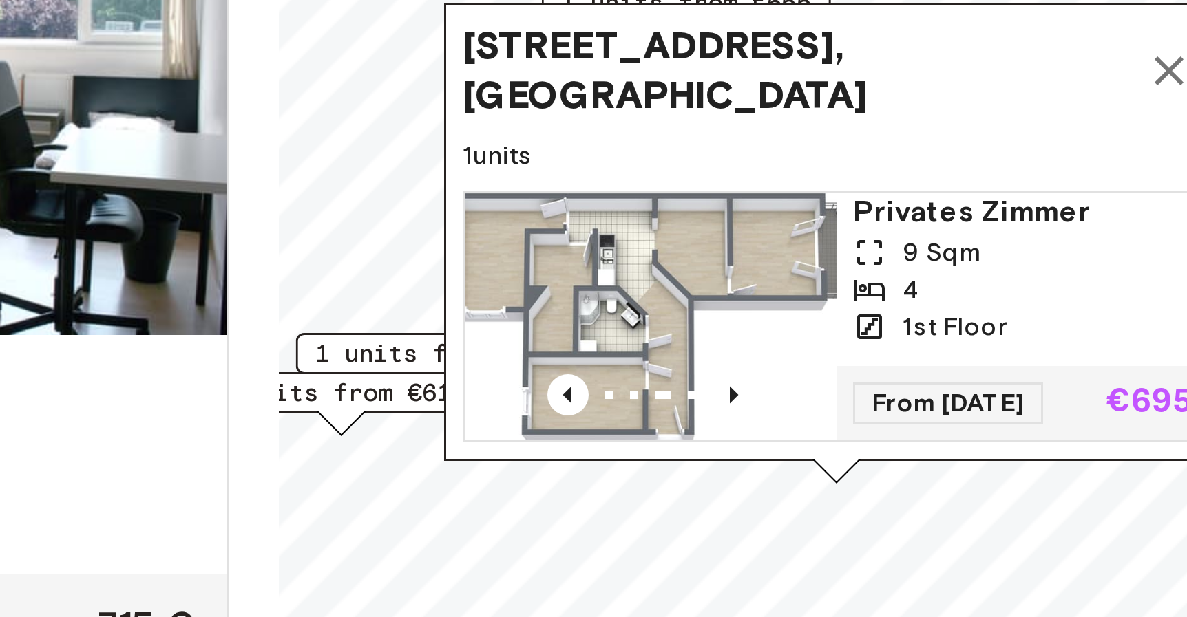
click at [937, 274] on icon "Map marker" at bounding box center [936, 268] width 17 height 17
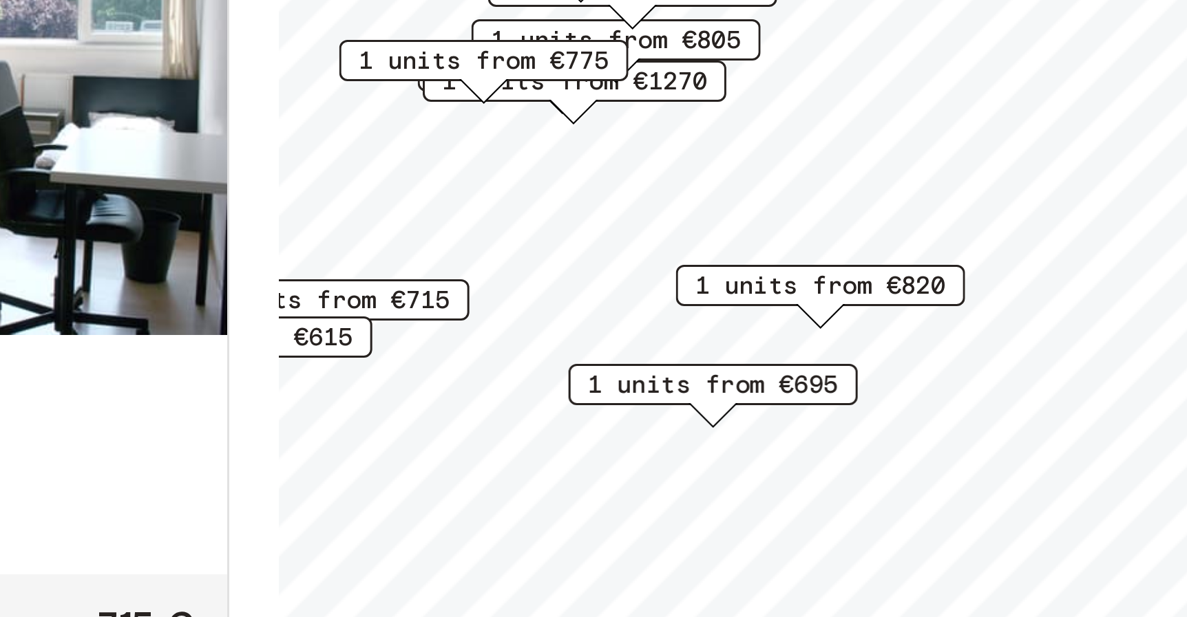
click at [825, 341] on span "1 units from €820" at bounding box center [820, 340] width 84 height 12
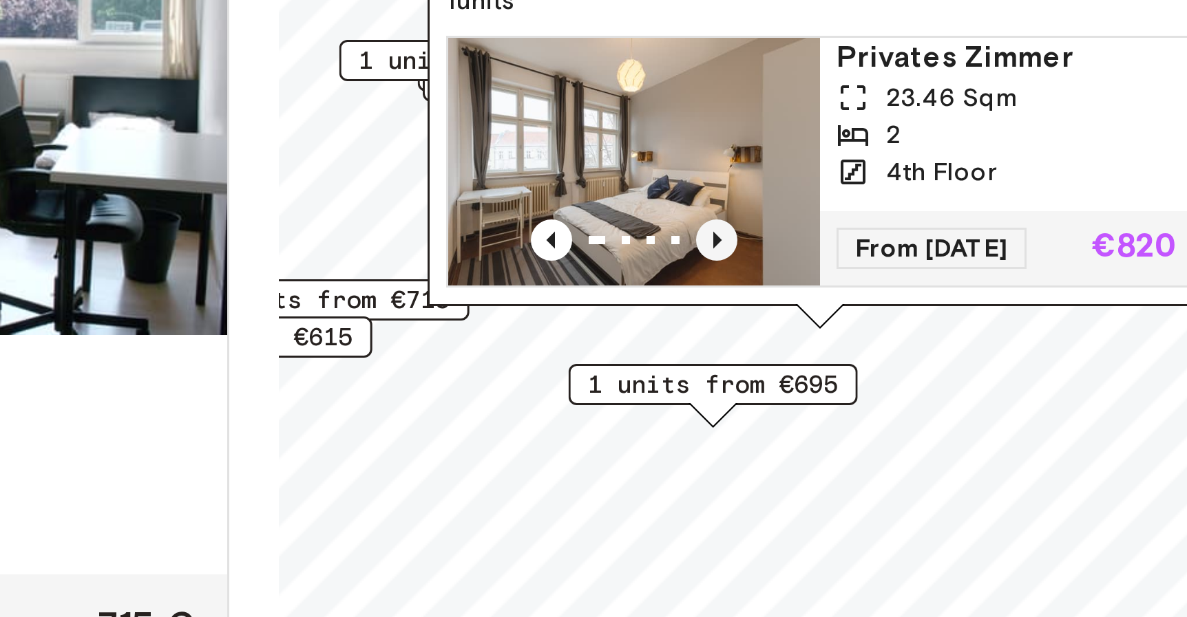
click at [789, 325] on icon "Previous image" at bounding box center [786, 325] width 14 height 14
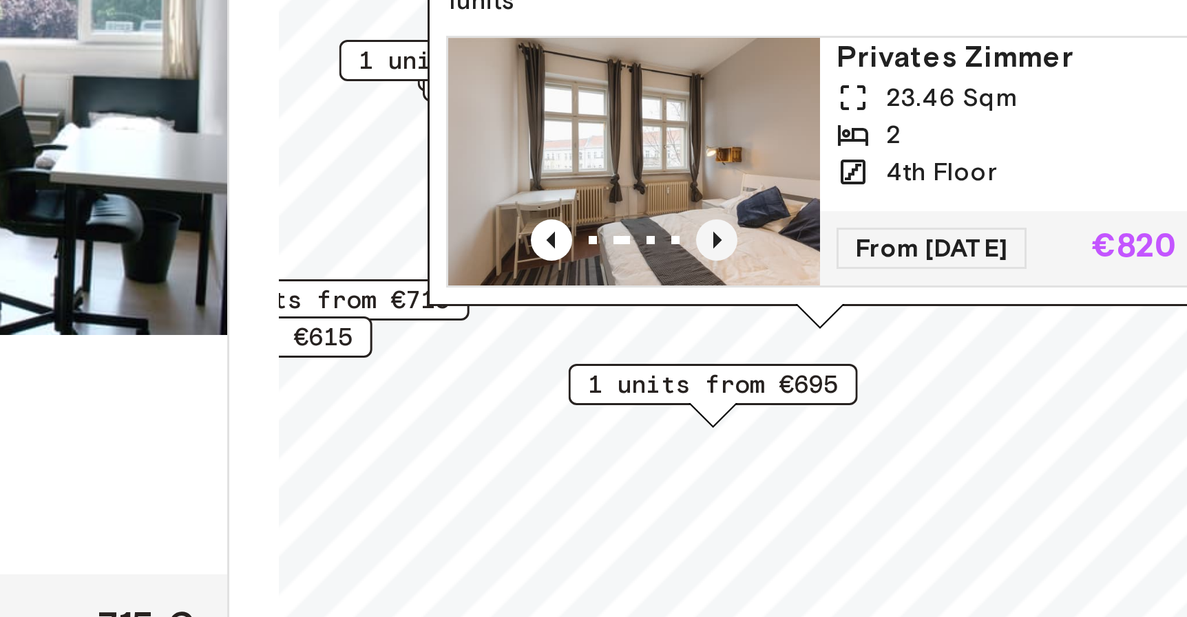
click at [789, 325] on icon "Previous image" at bounding box center [786, 325] width 14 height 14
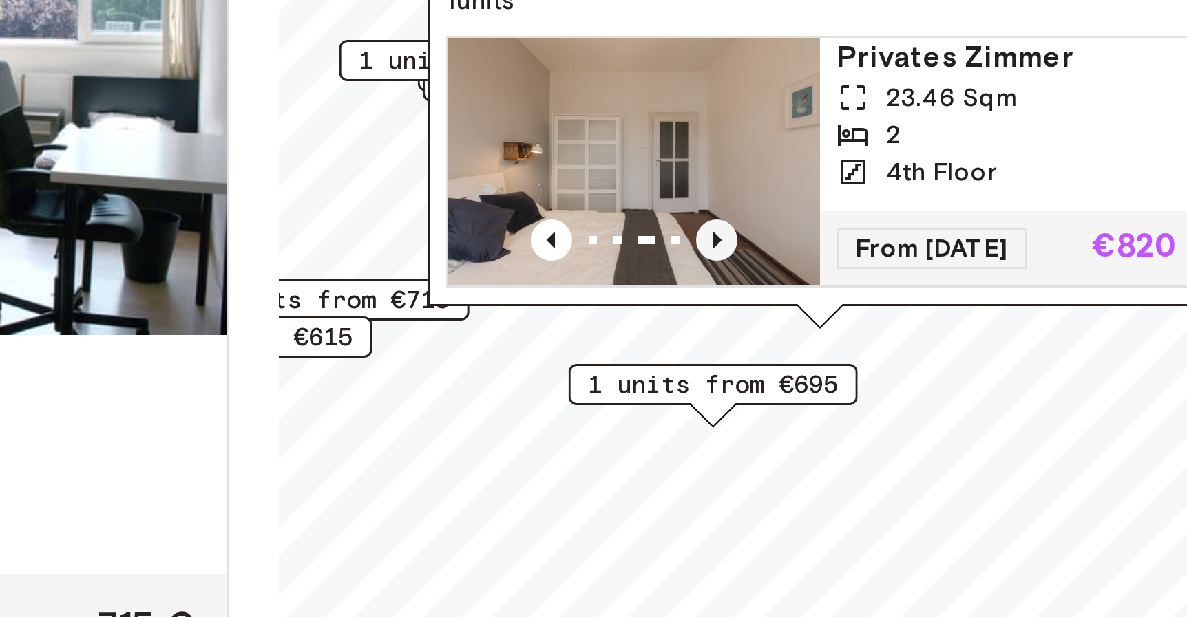
click at [789, 325] on icon "Previous image" at bounding box center [786, 325] width 14 height 14
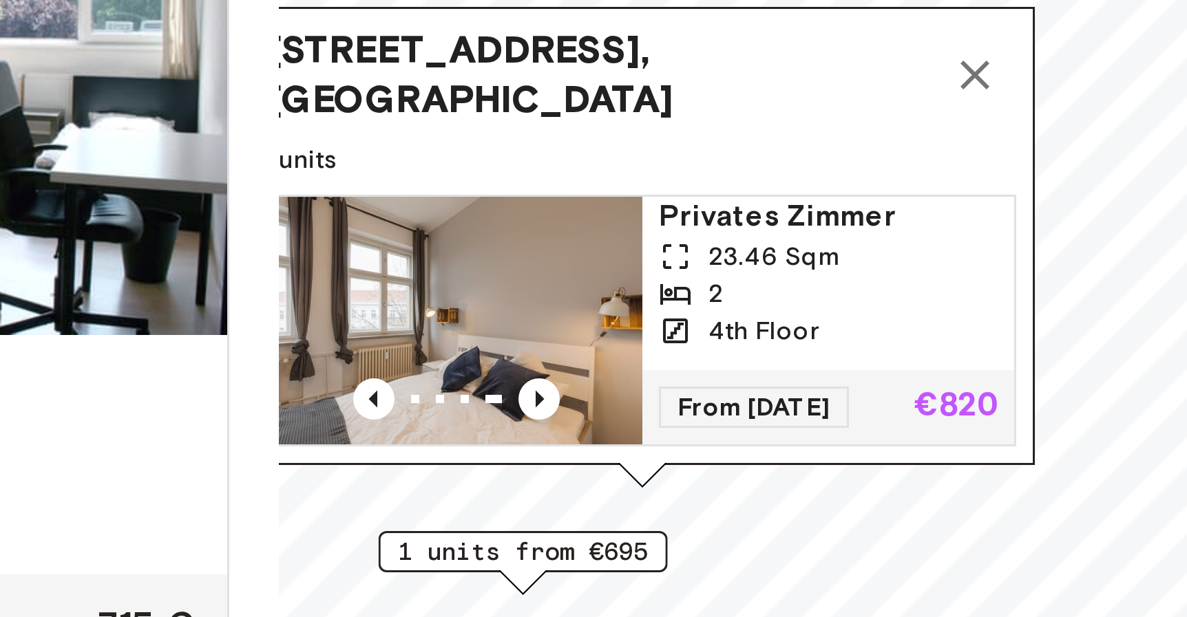
click at [872, 273] on icon "Map marker" at bounding box center [872, 270] width 17 height 17
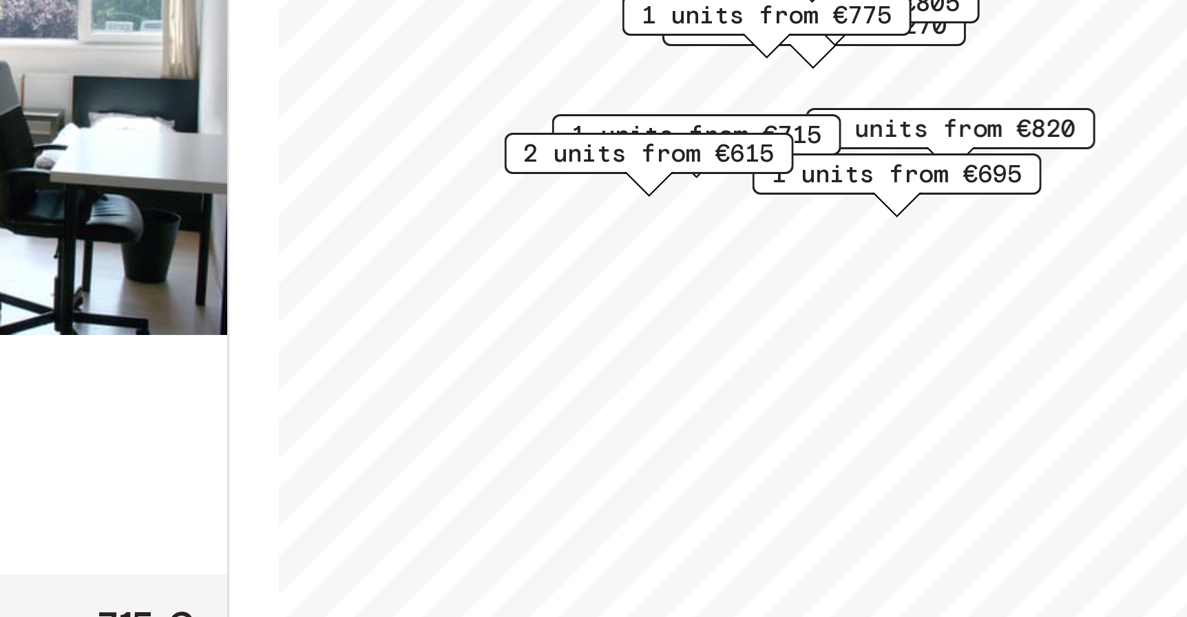
click at [867, 304] on span "1 units from €695" at bounding box center [846, 303] width 84 height 12
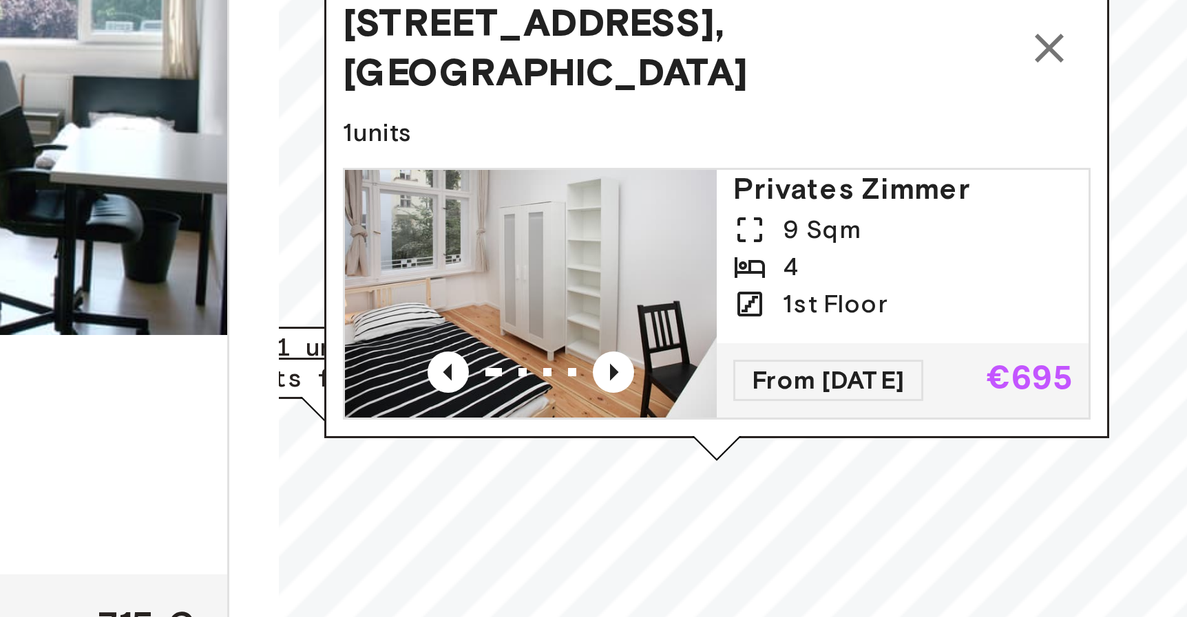
click at [892, 268] on icon "Map marker" at bounding box center [897, 261] width 17 height 17
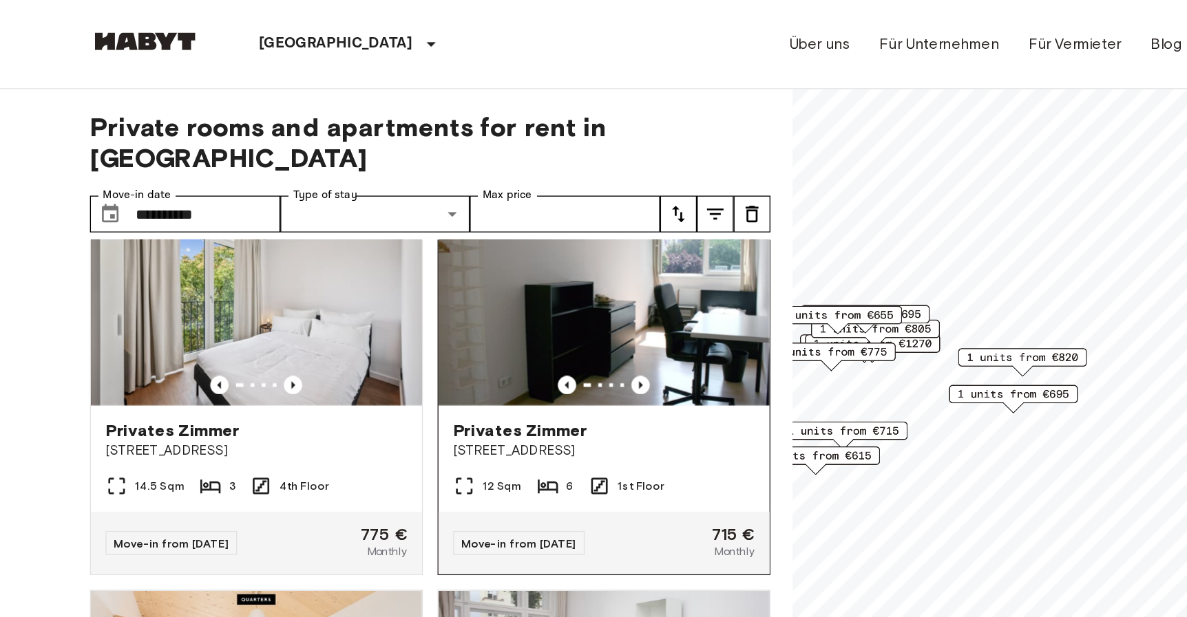
scroll to position [61, 0]
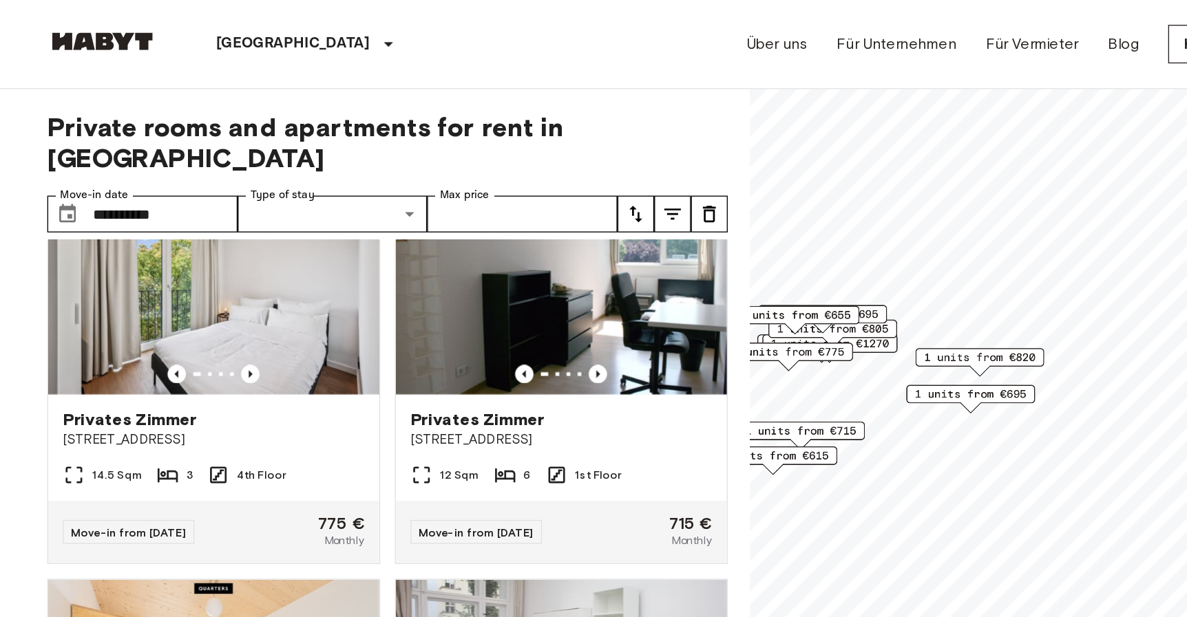
click at [806, 299] on span "1 units from €695" at bounding box center [805, 295] width 84 height 12
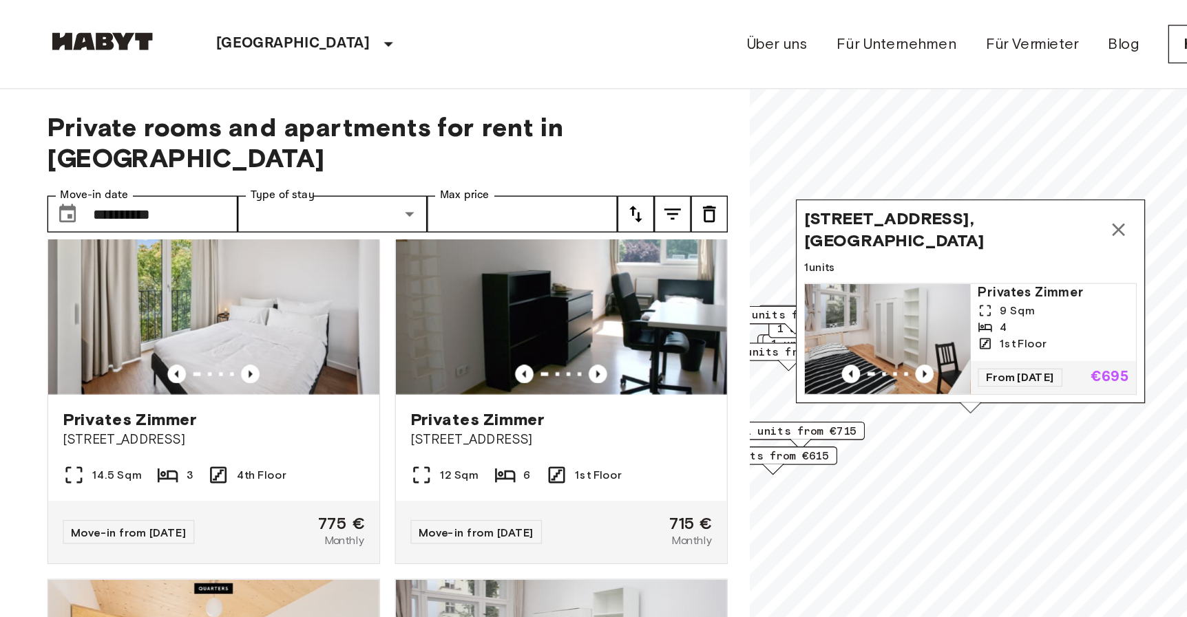
click at [908, 174] on icon "Map marker" at bounding box center [916, 172] width 17 height 17
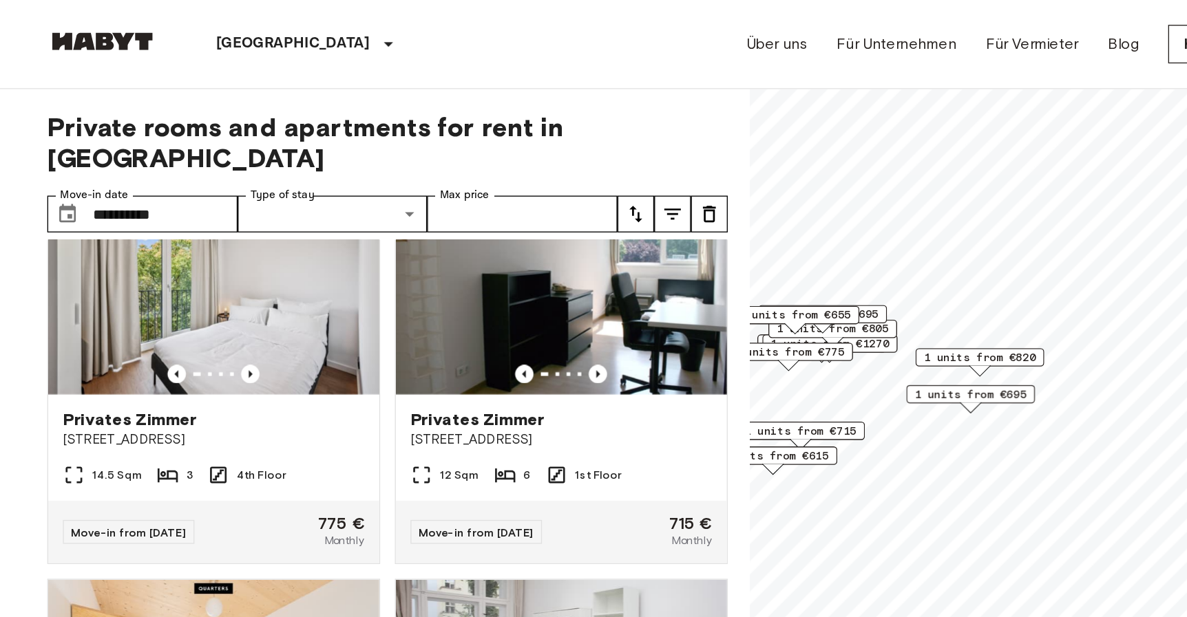
click at [819, 269] on span "1 units from €820" at bounding box center [812, 268] width 84 height 12
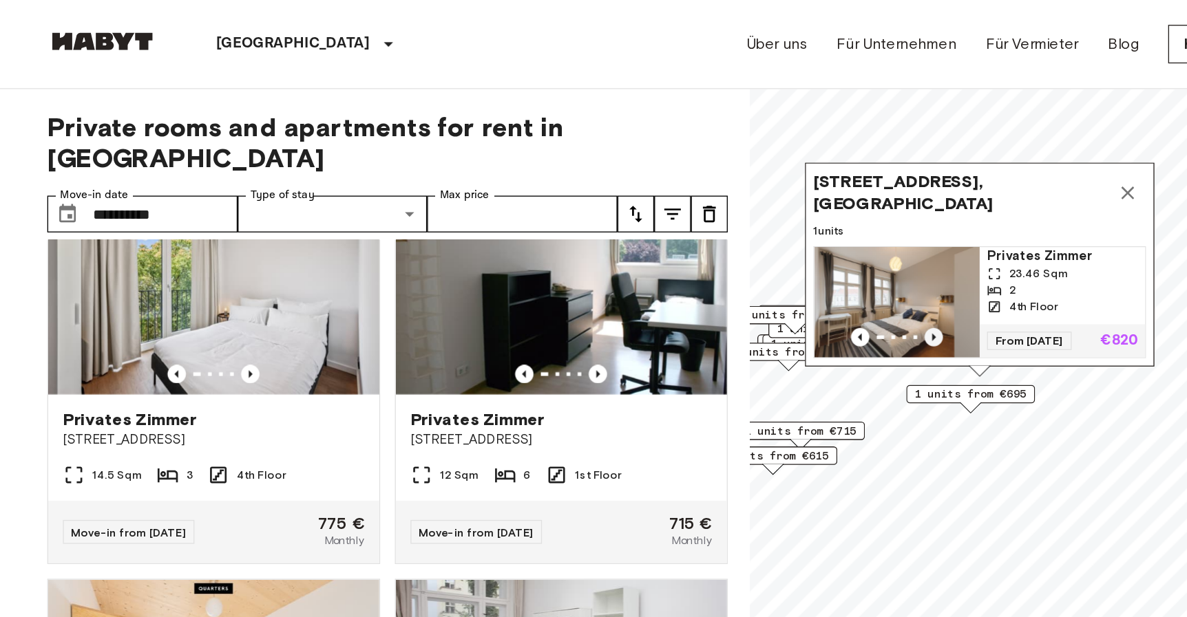
click at [780, 247] on icon "Previous image" at bounding box center [778, 253] width 14 height 14
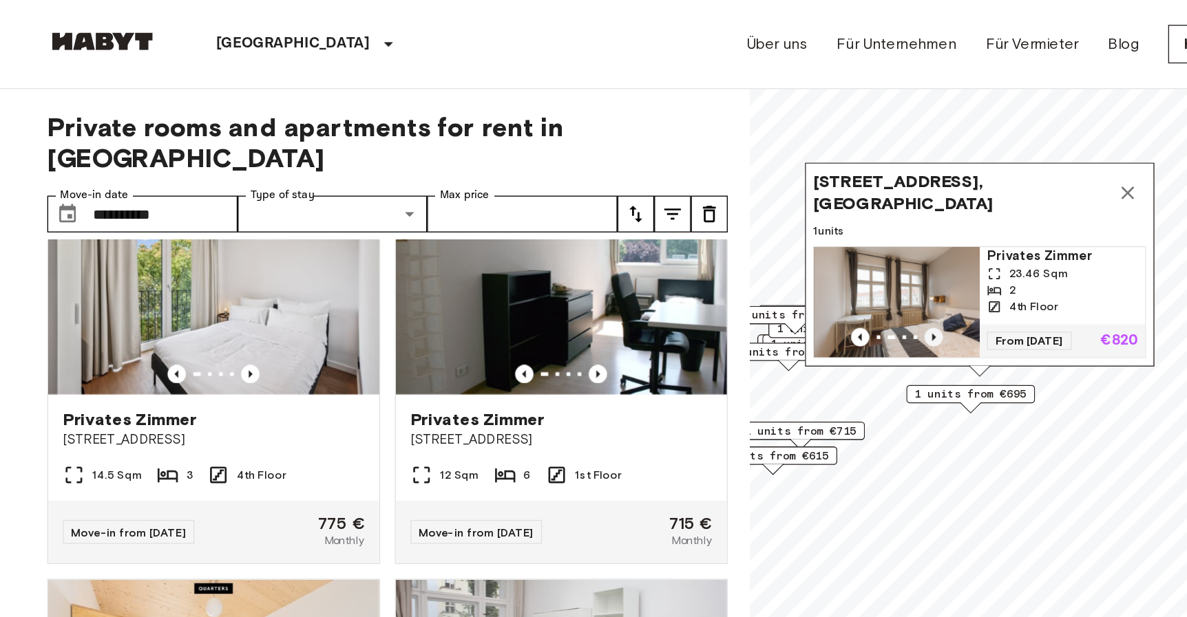
click at [780, 247] on icon "Previous image" at bounding box center [778, 253] width 14 height 14
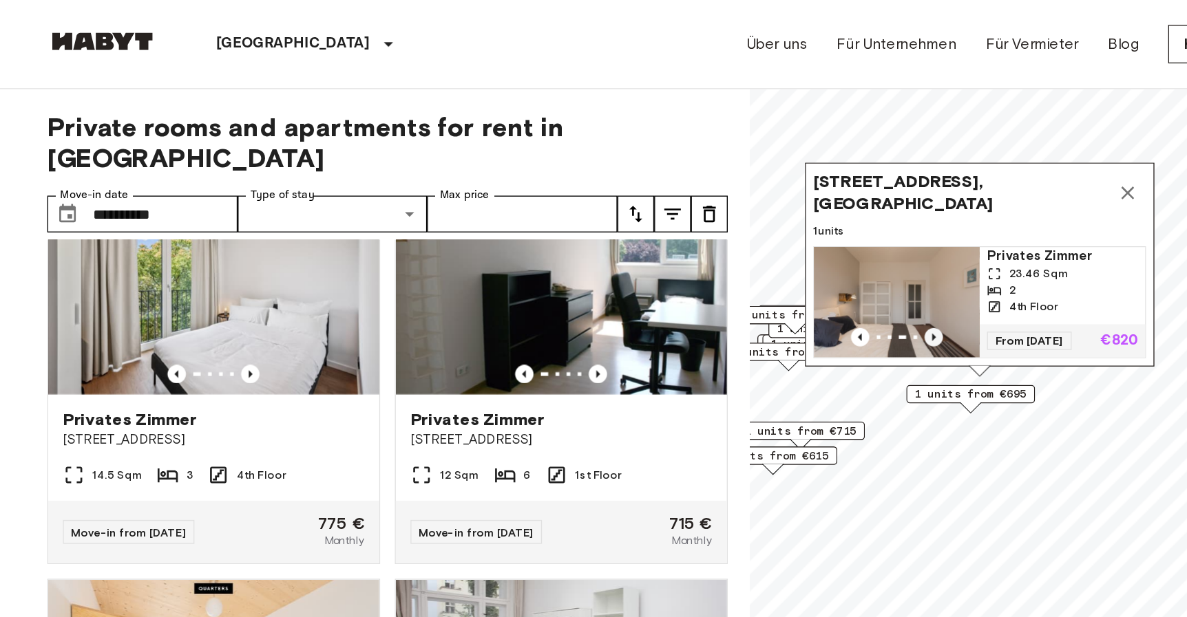
click at [780, 247] on icon "Previous image" at bounding box center [778, 253] width 14 height 14
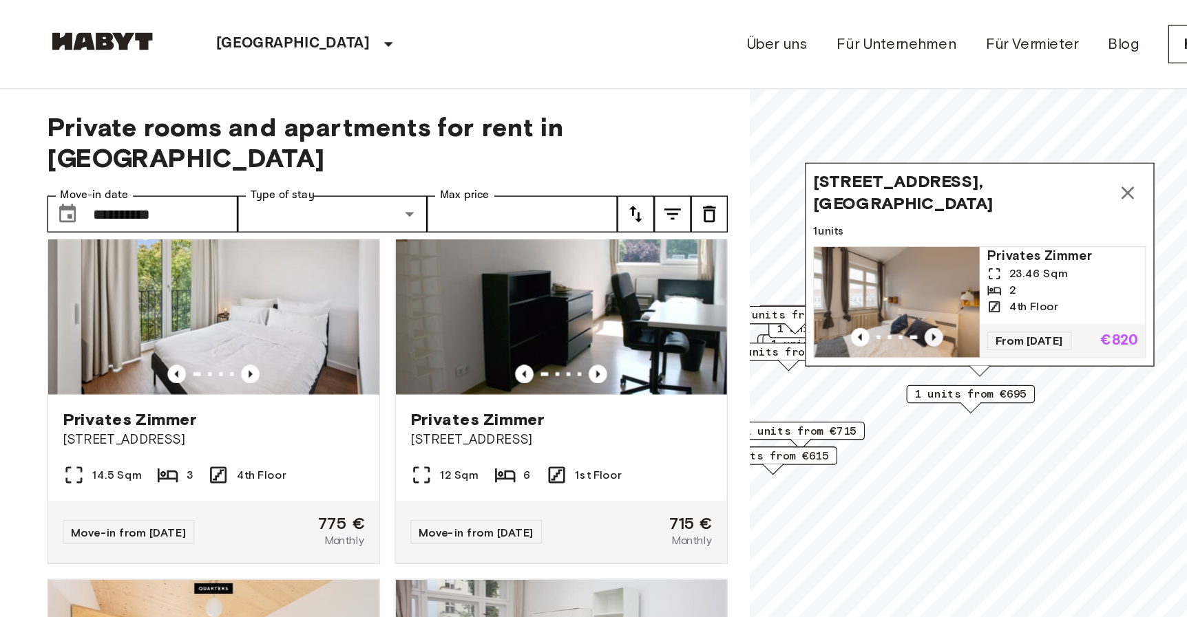
click at [780, 247] on icon "Previous image" at bounding box center [778, 253] width 14 height 14
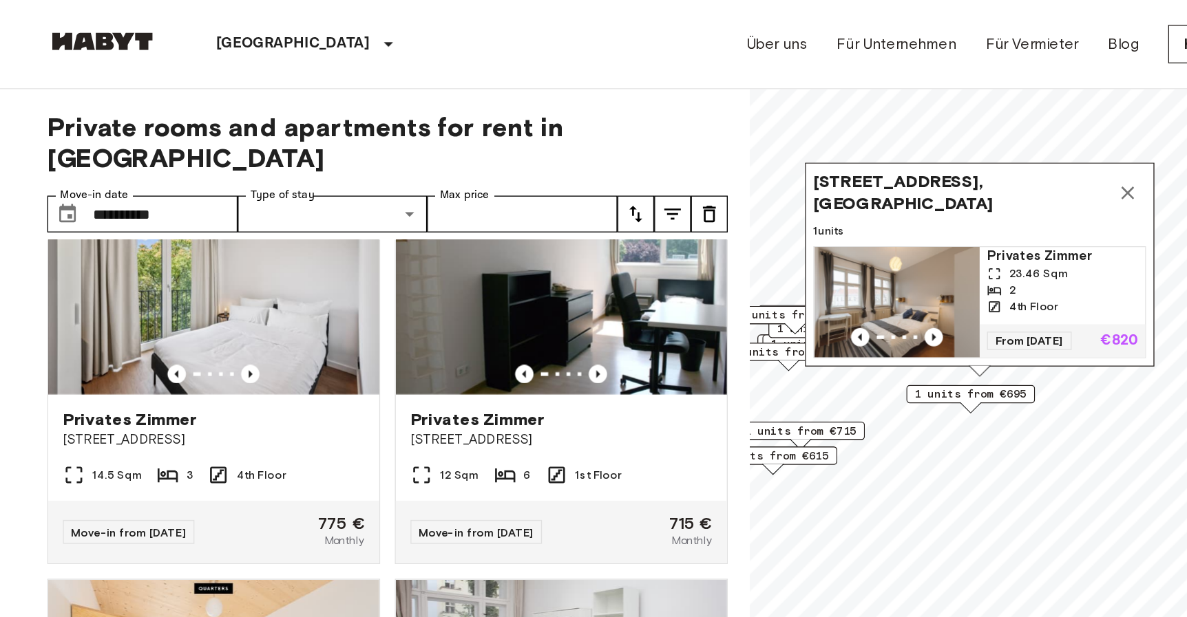
click at [711, 139] on span "[STREET_ADDRESS], [GEOGRAPHIC_DATA]" at bounding box center [799, 144] width 222 height 33
click at [883, 229] on div "4th Floor" at bounding box center [874, 230] width 113 height 12
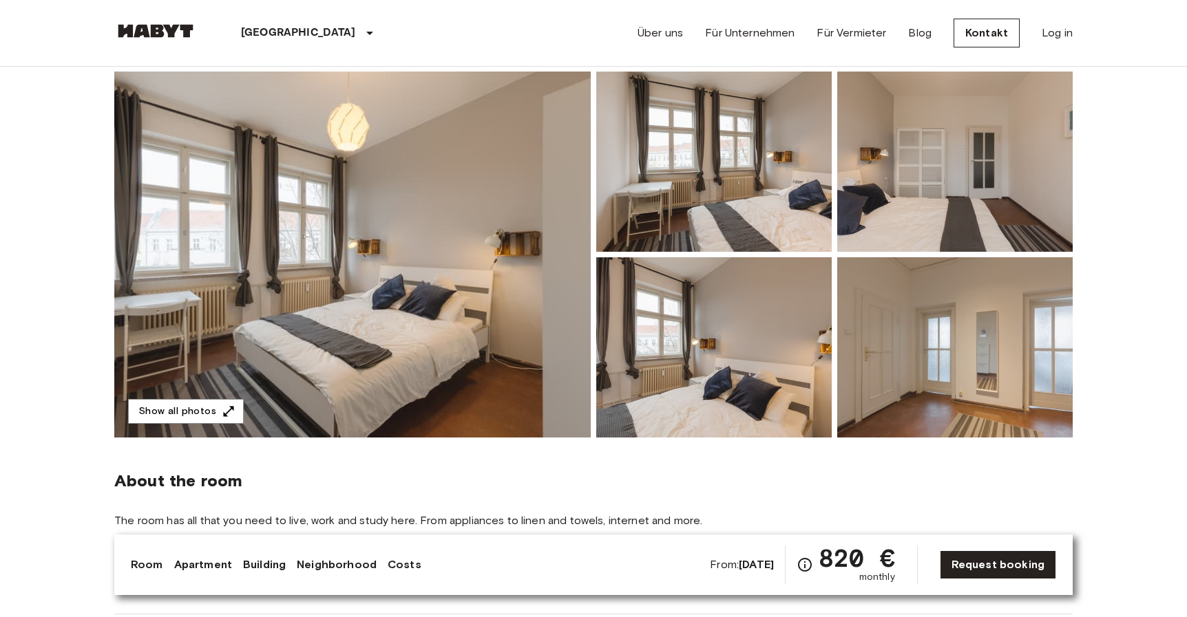
scroll to position [108, 0]
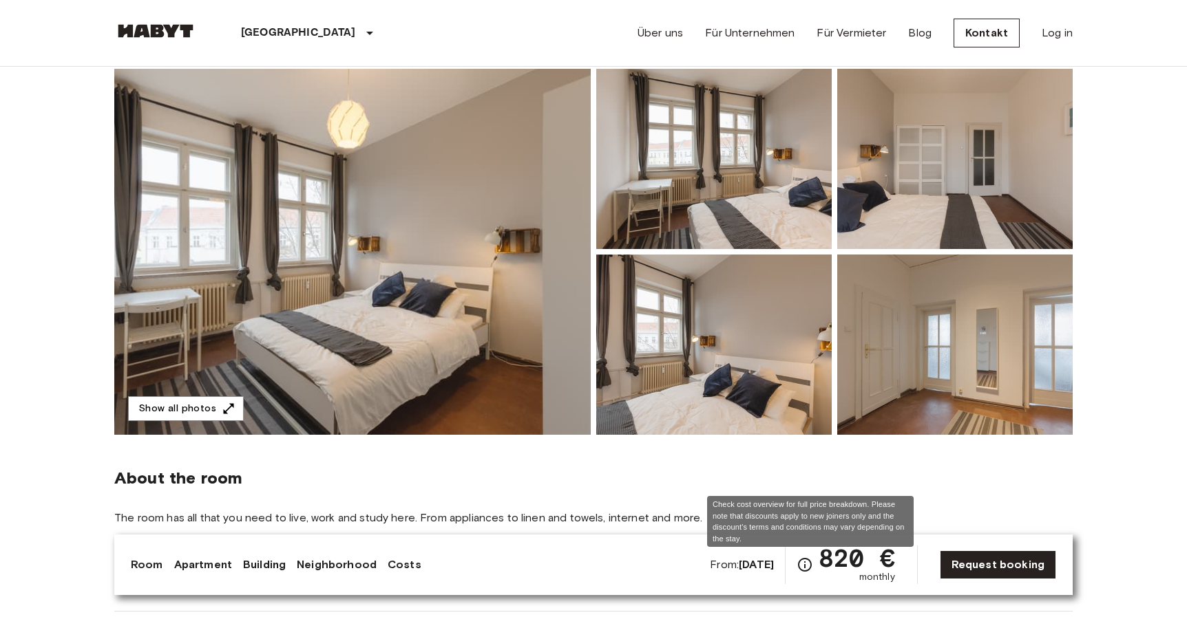
click at [811, 566] on icon "Check cost overview for full price breakdown. Please note that discounts apply …" at bounding box center [804, 565] width 17 height 17
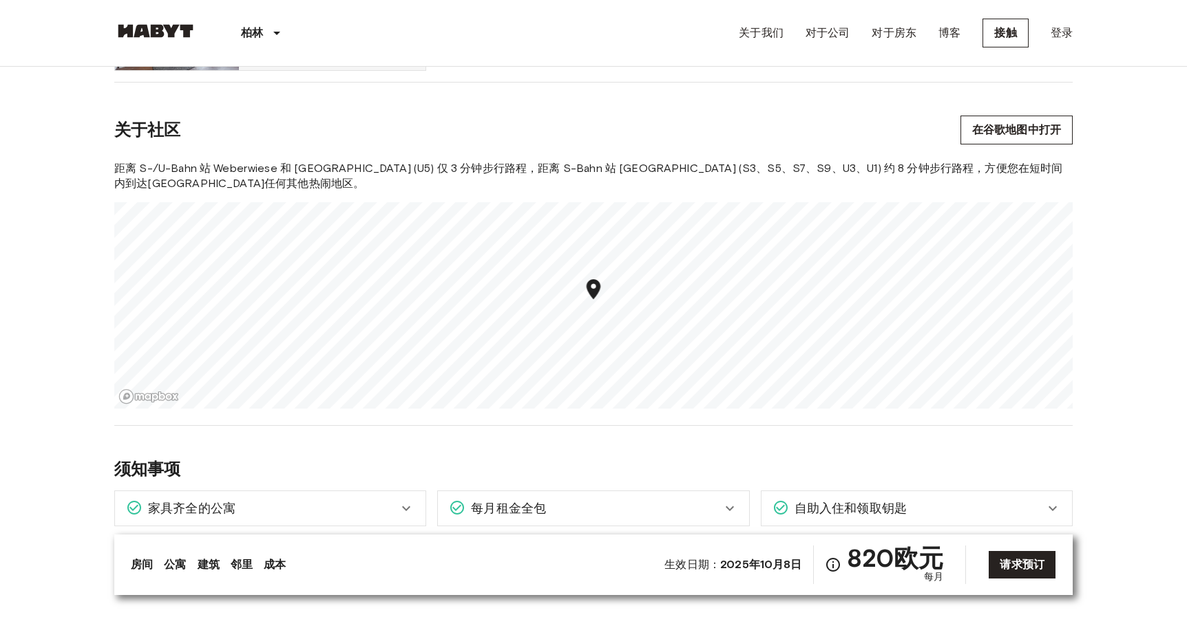
scroll to position [982, 0]
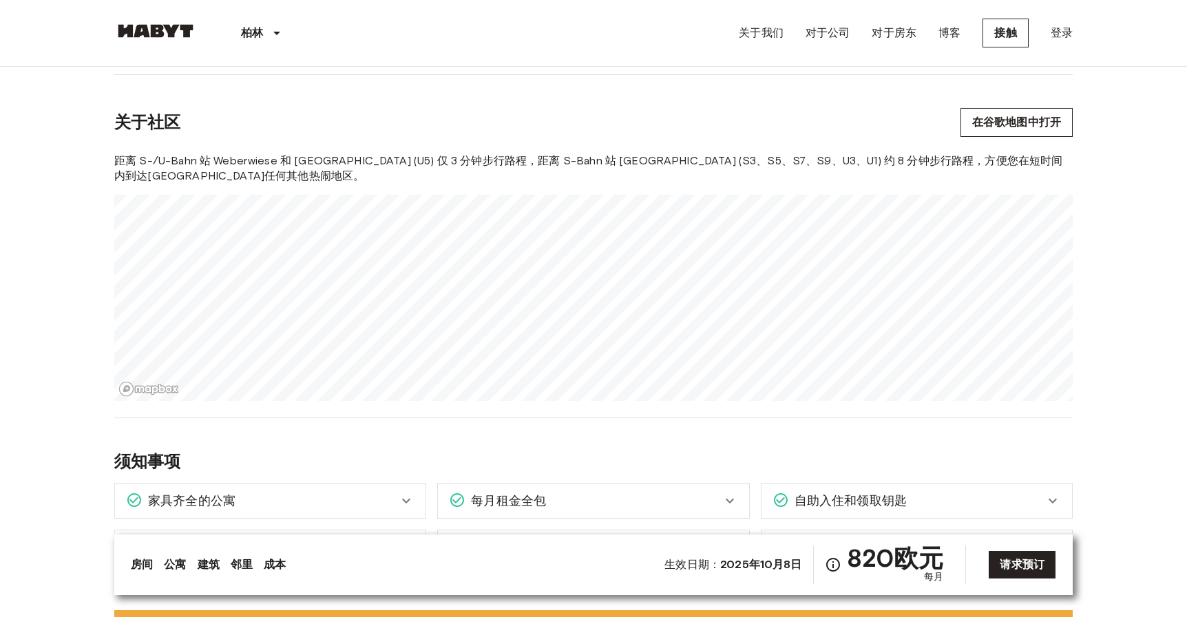
click at [271, 564] on font "成本" at bounding box center [275, 564] width 22 height 13
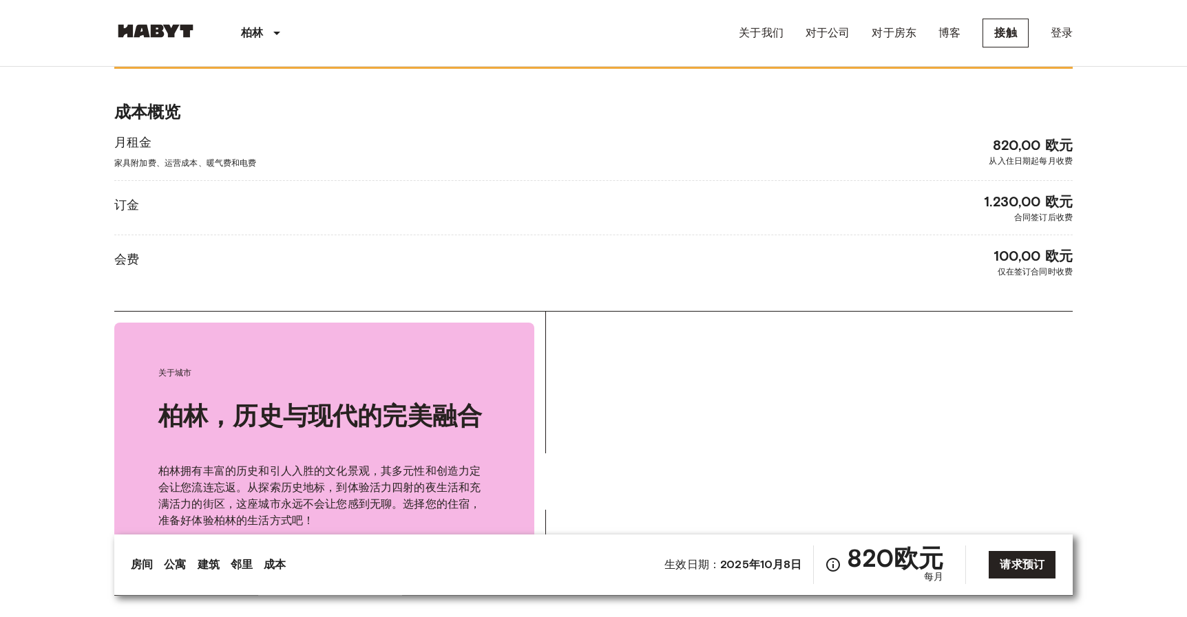
scroll to position [1620, 0]
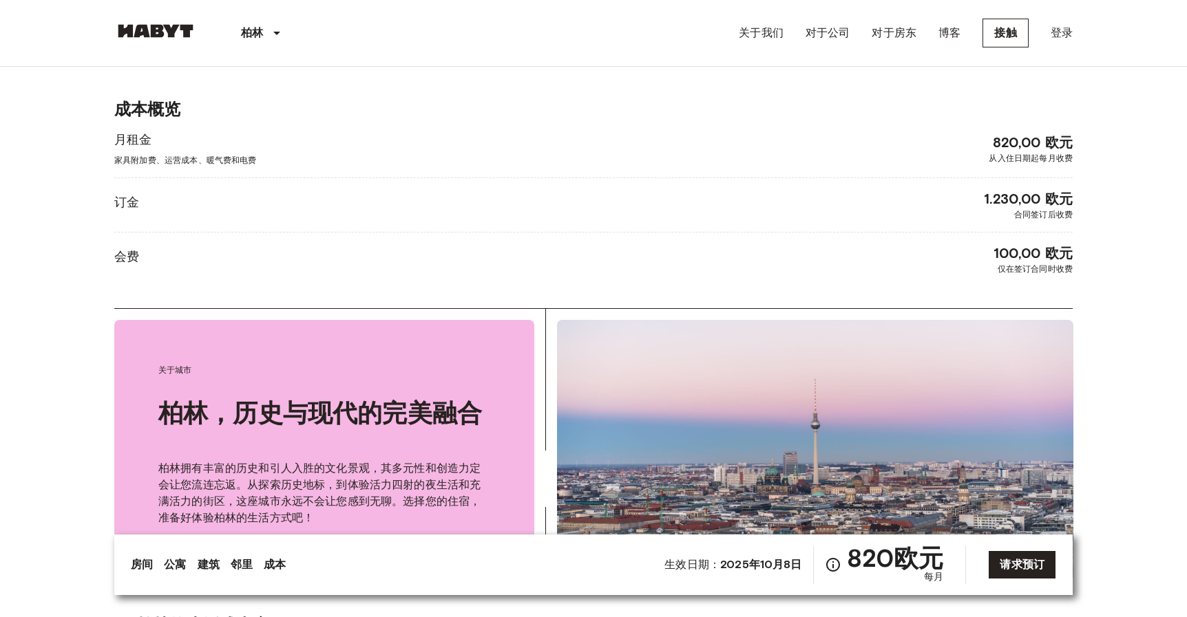
click at [244, 565] on font "邻里" at bounding box center [242, 564] width 22 height 13
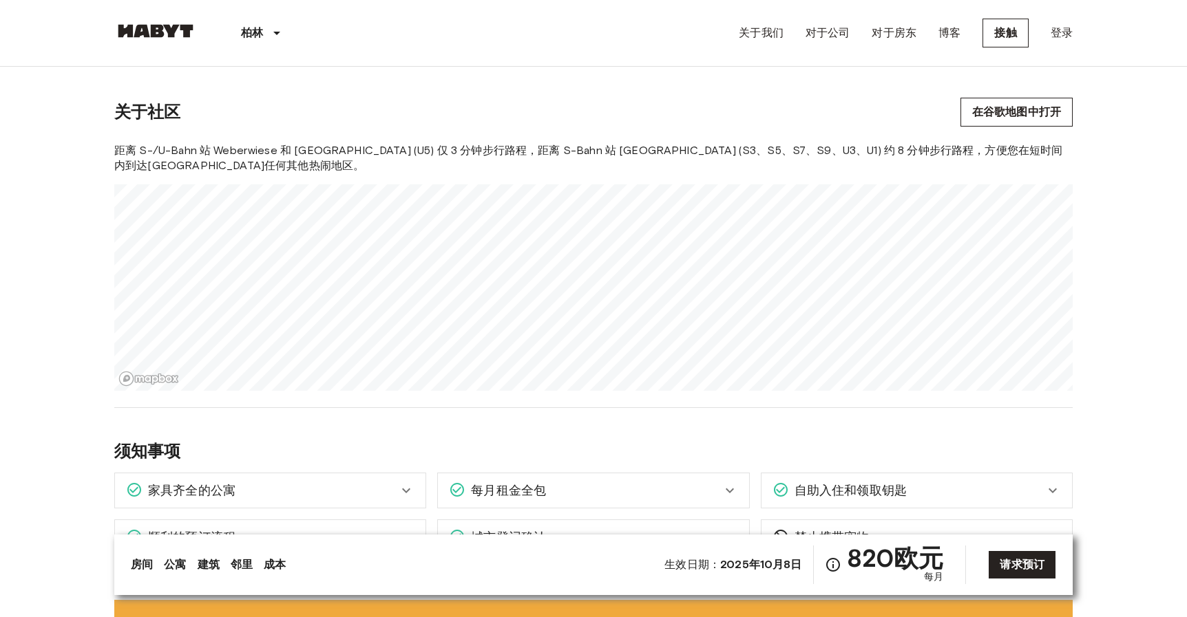
scroll to position [991, 0]
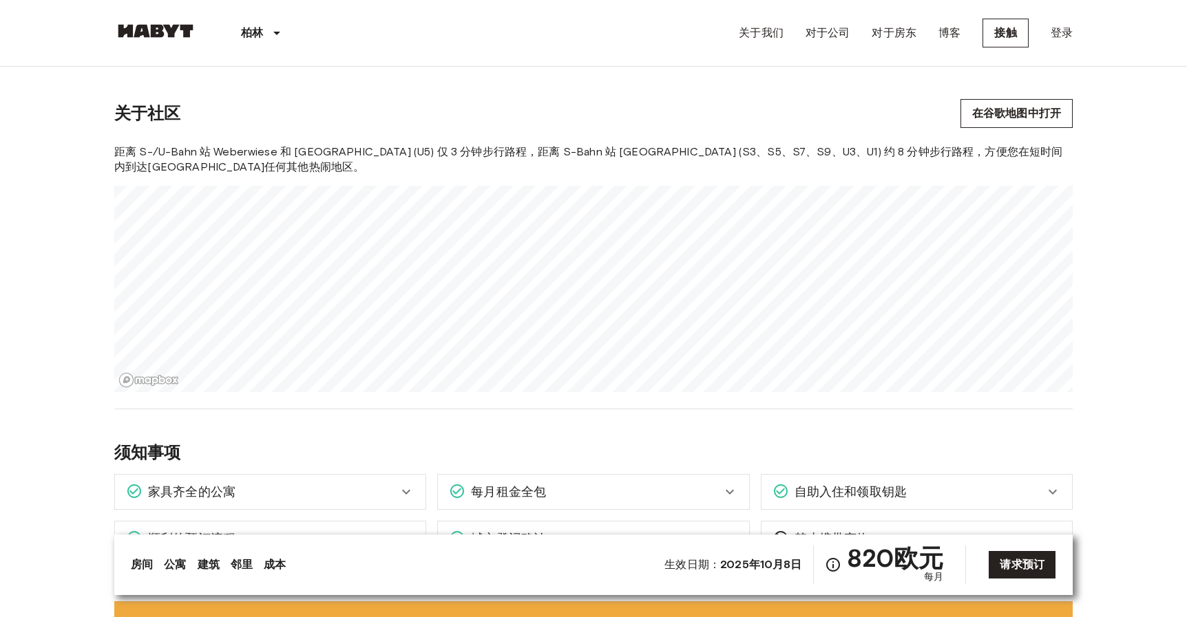
click at [168, 565] on font "公寓" at bounding box center [175, 564] width 22 height 13
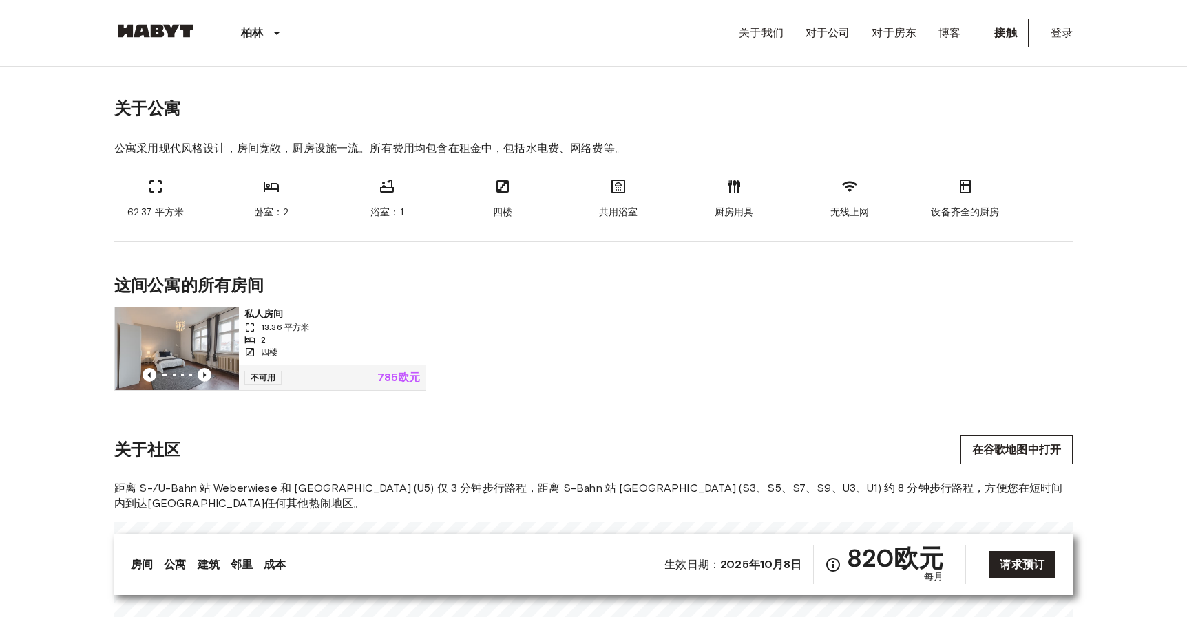
scroll to position [654, 0]
click at [222, 573] on div "房间 公寓 建筑 邻里 成本" at bounding box center [209, 565] width 156 height 17
click at [208, 567] on font "建筑" at bounding box center [209, 564] width 22 height 13
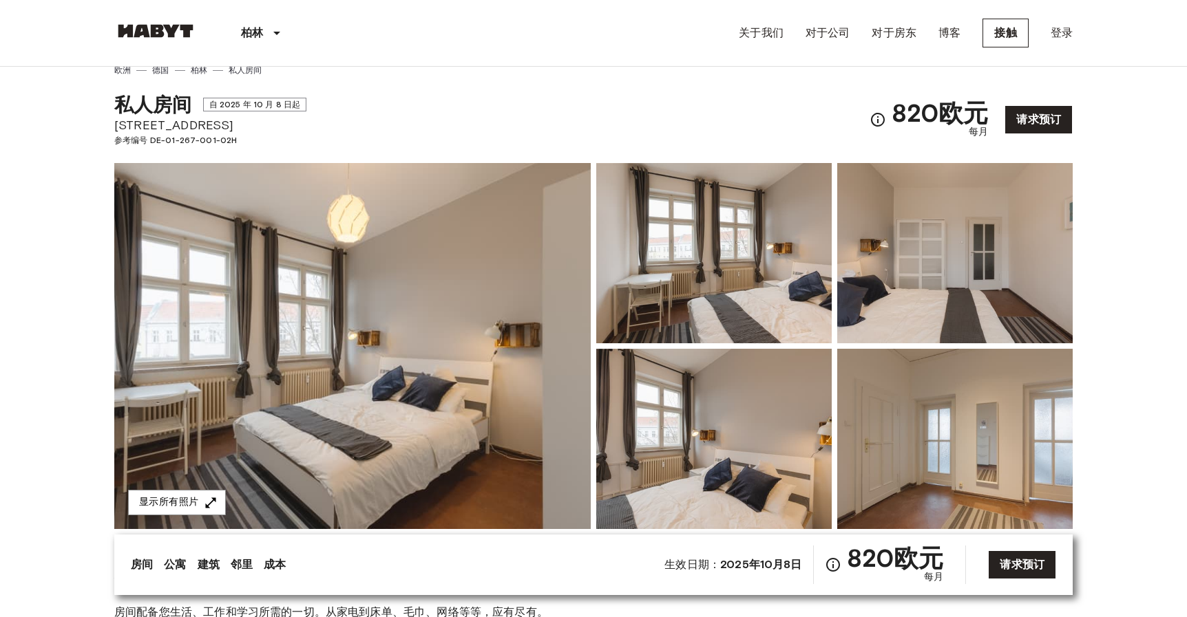
scroll to position [0, 0]
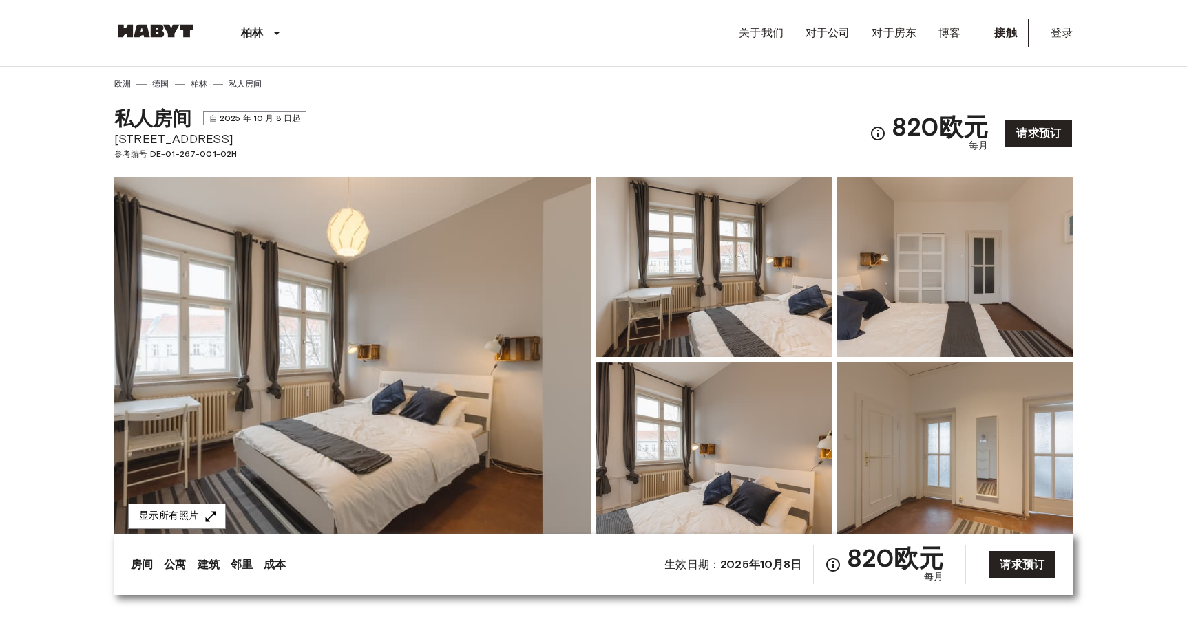
click at [134, 558] on font "房间" at bounding box center [142, 564] width 22 height 13
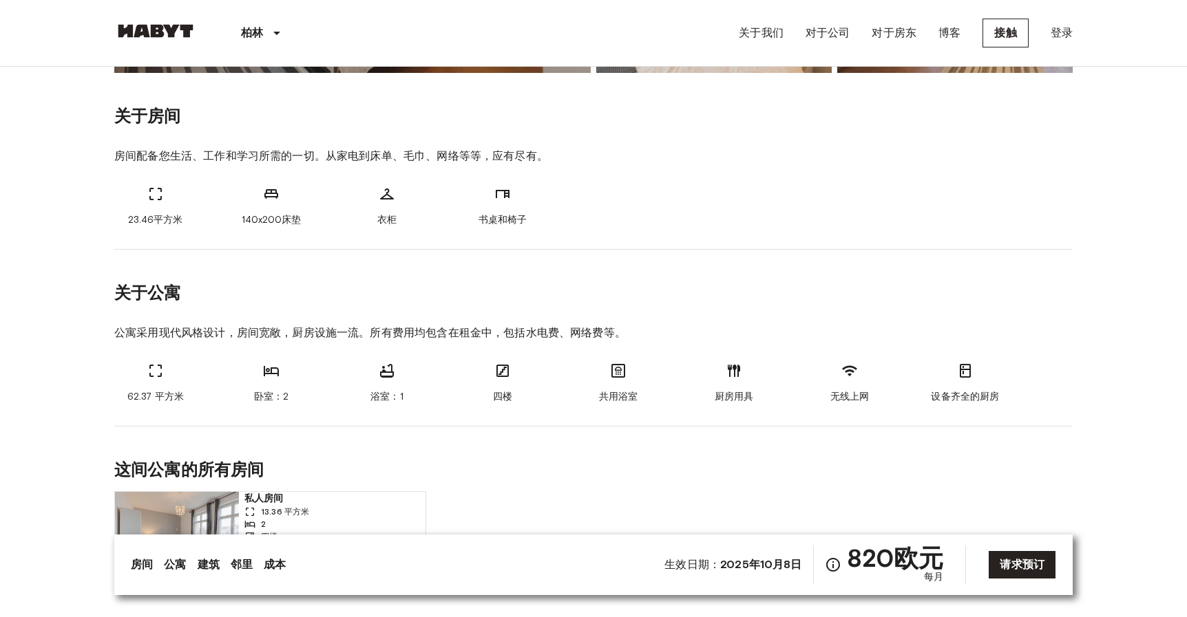
scroll to position [477, 0]
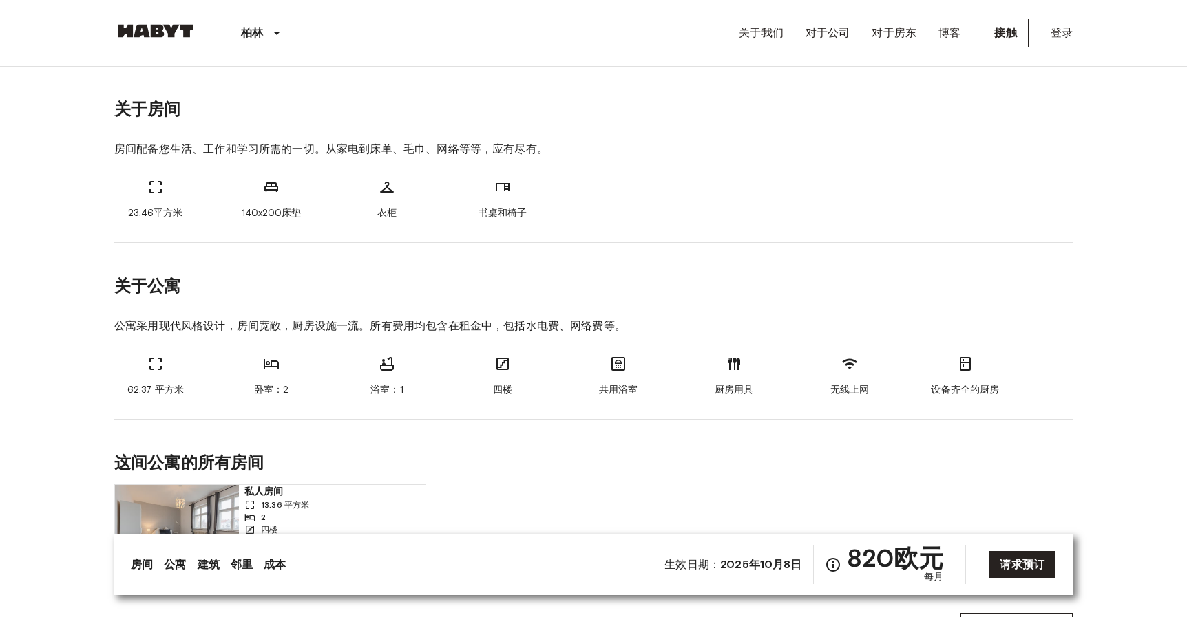
click at [200, 566] on font "建筑" at bounding box center [209, 564] width 22 height 13
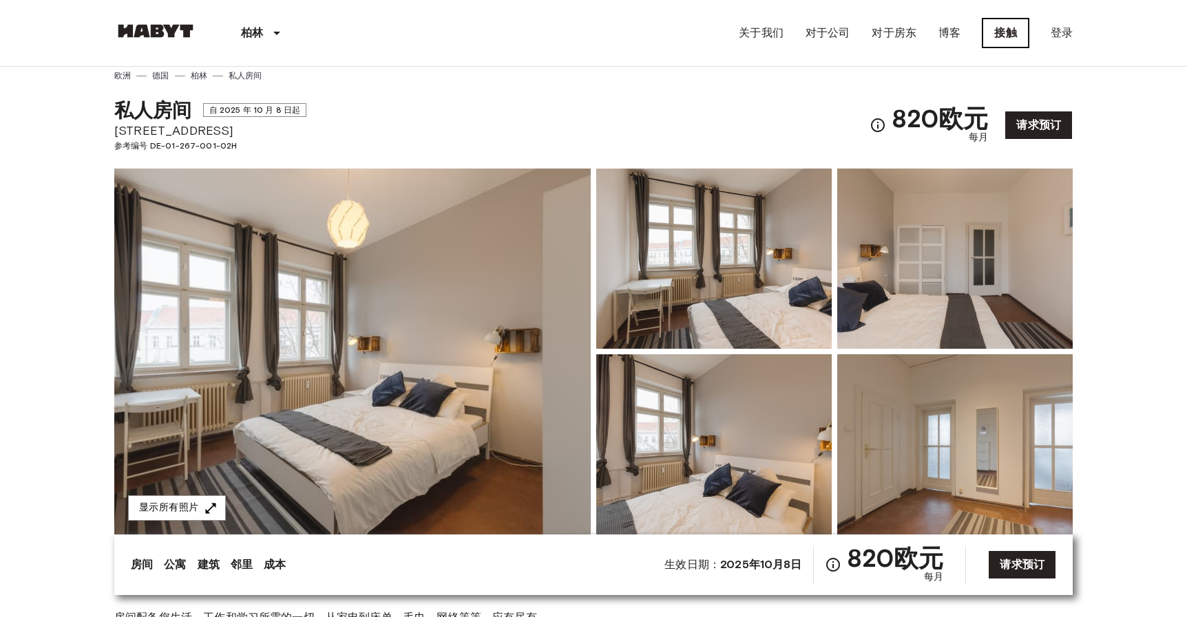
scroll to position [0, 0]
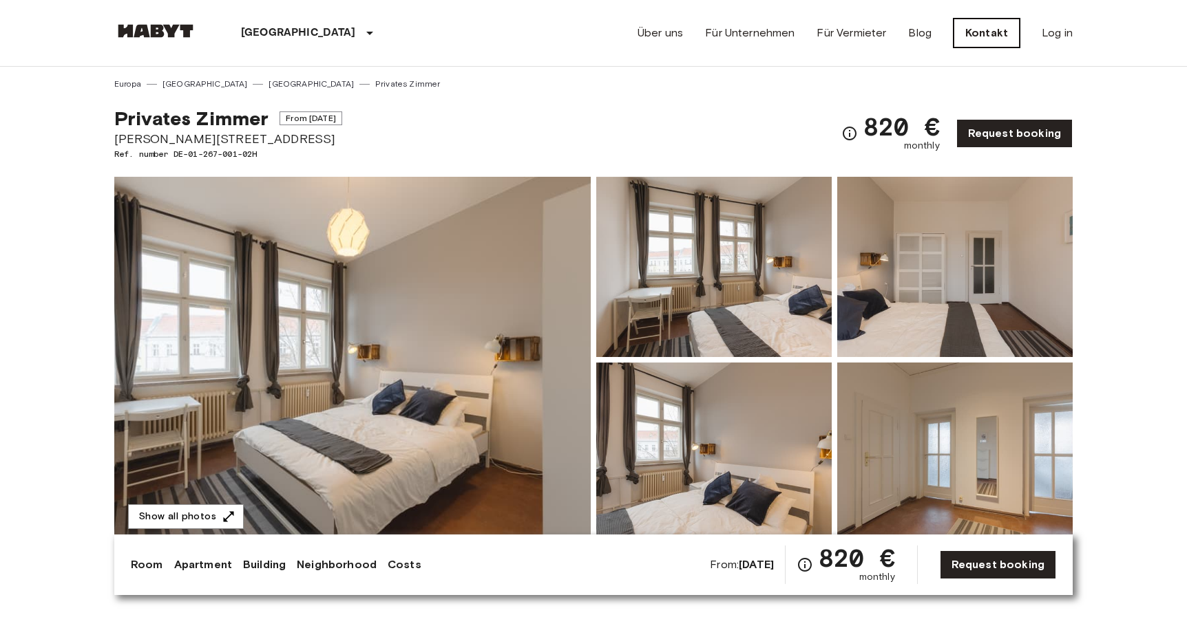
click at [251, 148] on span "Ref. number DE-01-267-001-02H" at bounding box center [228, 154] width 228 height 12
drag, startPoint x: 103, startPoint y: 138, endPoint x: 275, endPoint y: 141, distance: 172.1
copy span "[STREET_ADDRESS]"
